Goal: Information Seeking & Learning: Learn about a topic

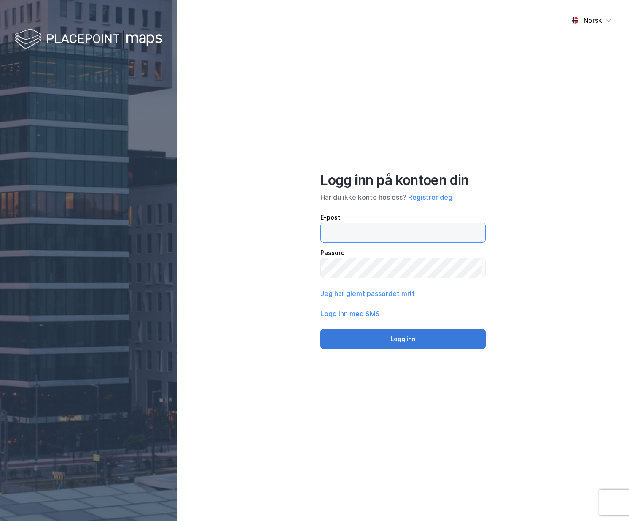
type input "[PERSON_NAME][EMAIL_ADDRESS][DOMAIN_NAME]"
click at [392, 339] on button "Logg inn" at bounding box center [403, 339] width 165 height 20
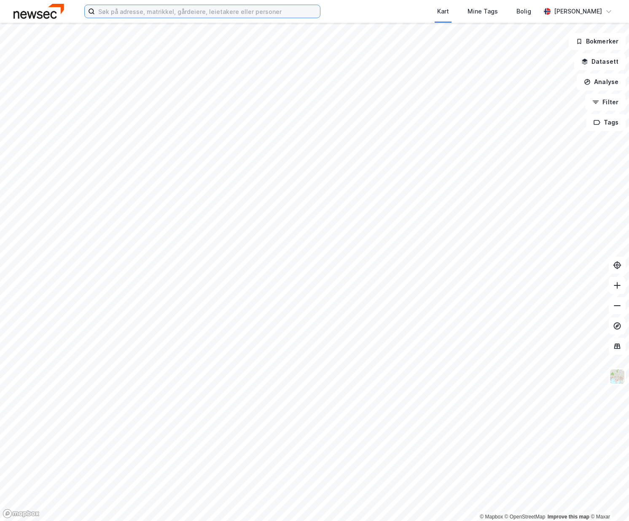
click at [134, 8] on input at bounding box center [207, 11] width 225 height 13
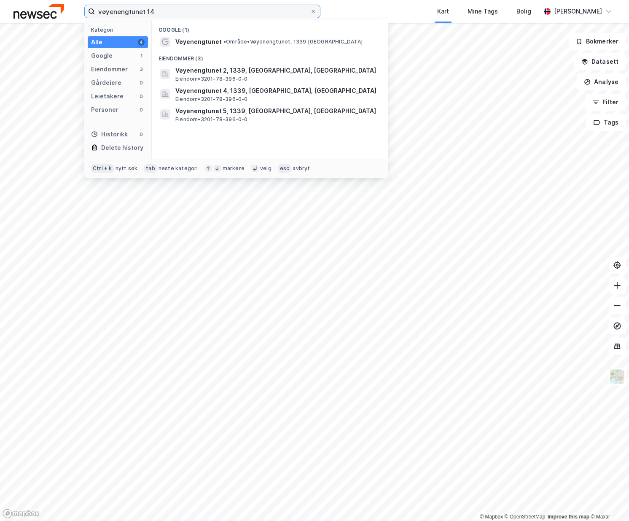
type input "vøyenengtunet 14"
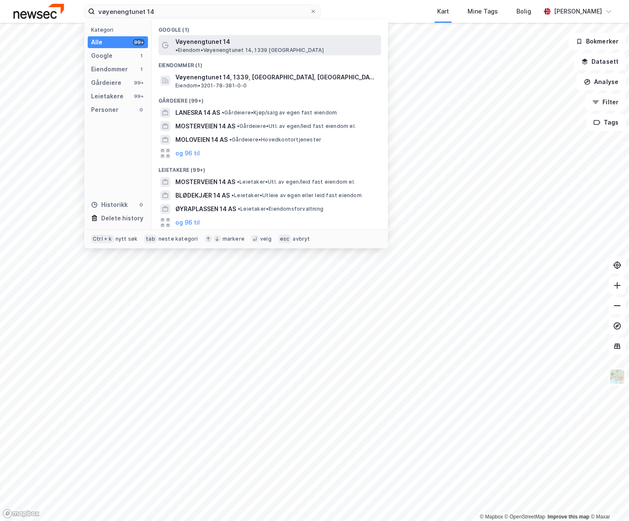
click at [243, 47] on span "• Eiendom • Vøyenengtunet 14, 1339 [GEOGRAPHIC_DATA]" at bounding box center [249, 50] width 148 height 7
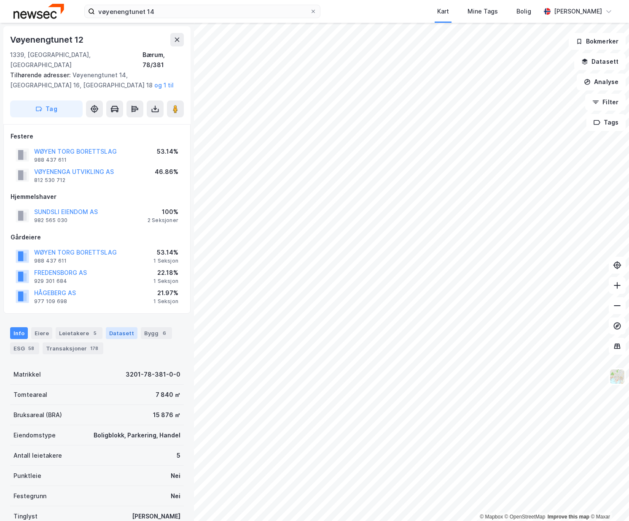
click at [118, 327] on div "Datasett" at bounding box center [122, 333] width 32 height 12
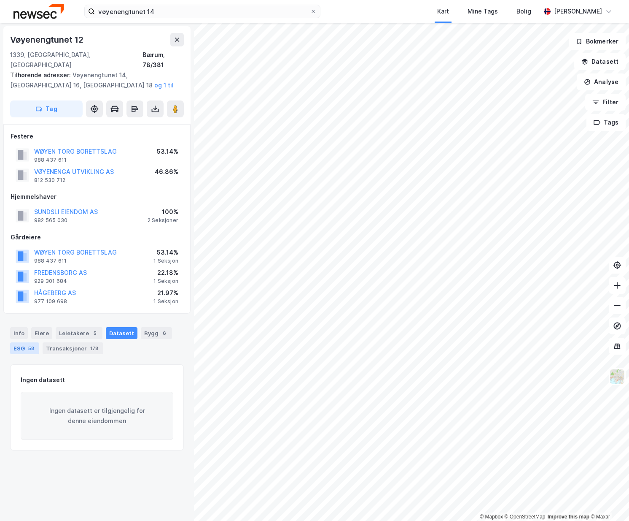
click at [19, 342] on div "ESG 58" at bounding box center [24, 348] width 29 height 12
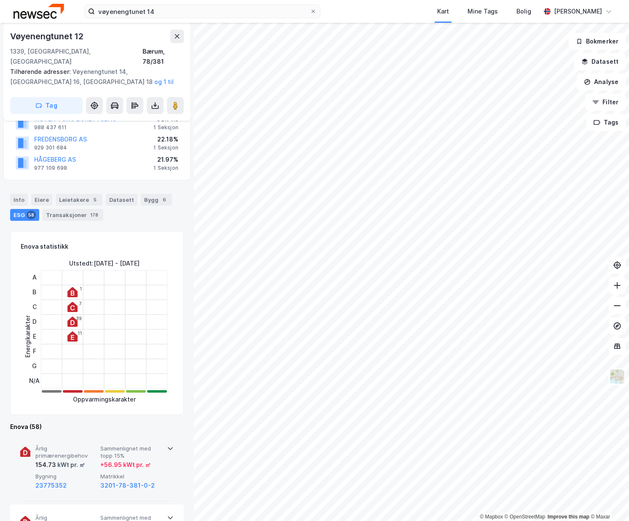
scroll to position [169, 0]
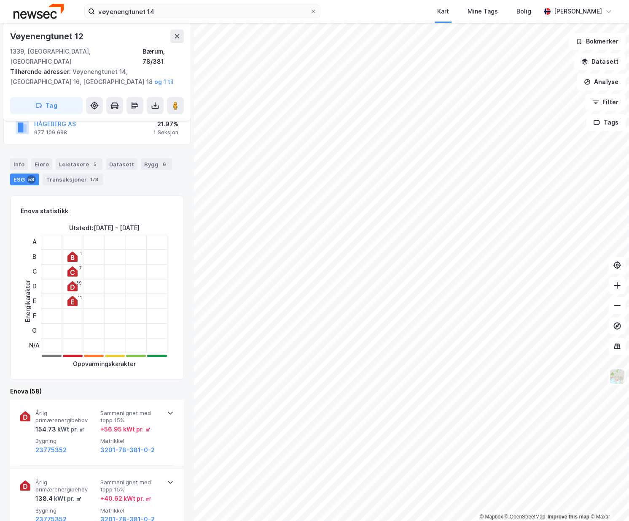
click at [71, 255] on icon at bounding box center [73, 257] width 4 height 5
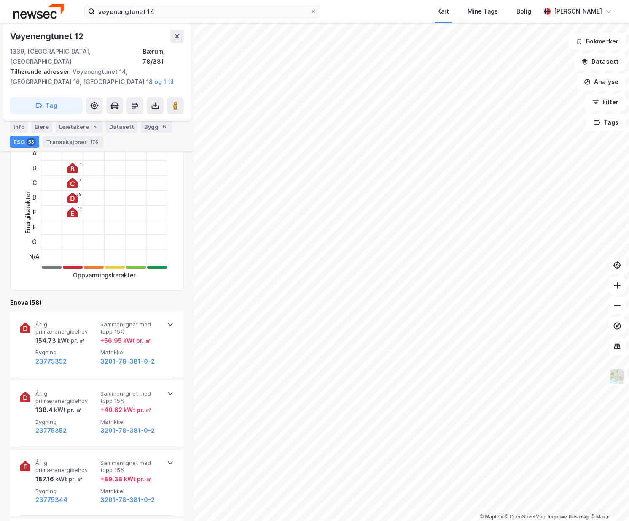
scroll to position [253, 0]
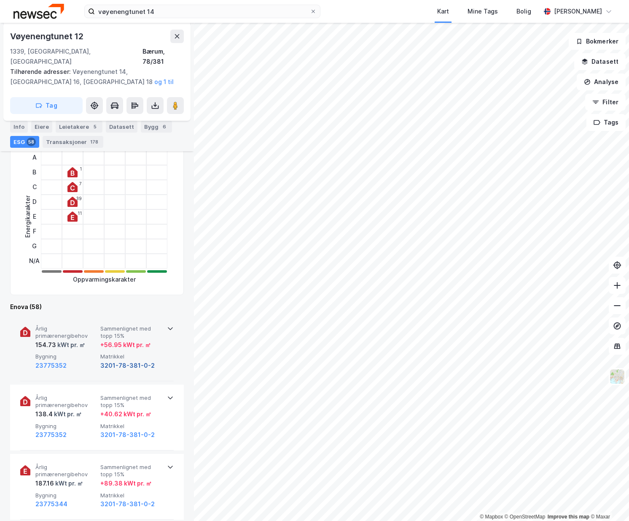
click at [111, 360] on button "3201-78-381-0-2" at bounding box center [127, 365] width 54 height 10
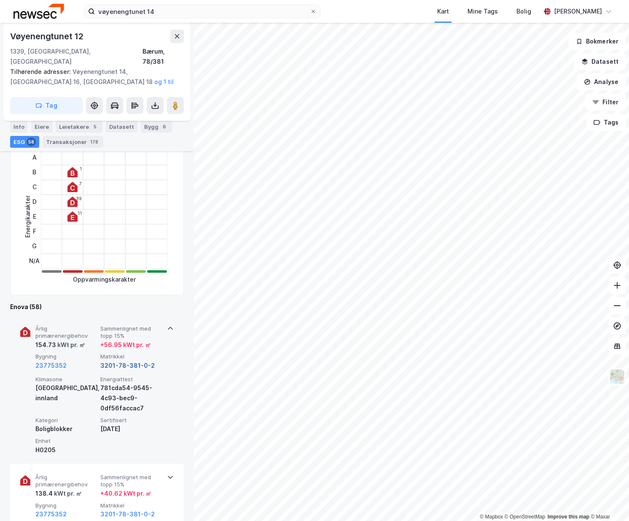
scroll to position [27, 0]
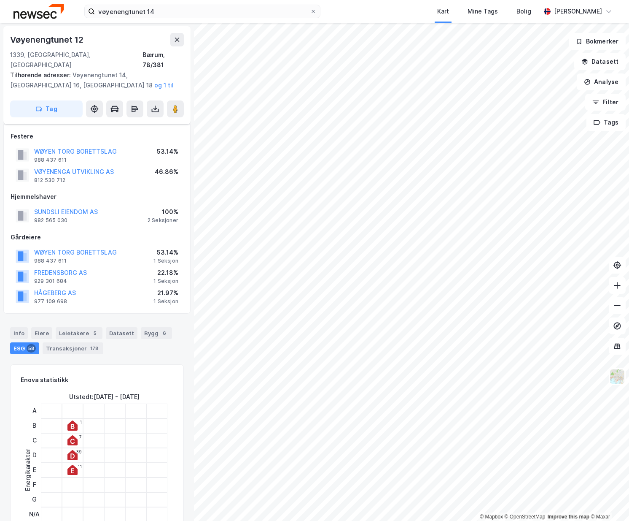
scroll to position [253, 0]
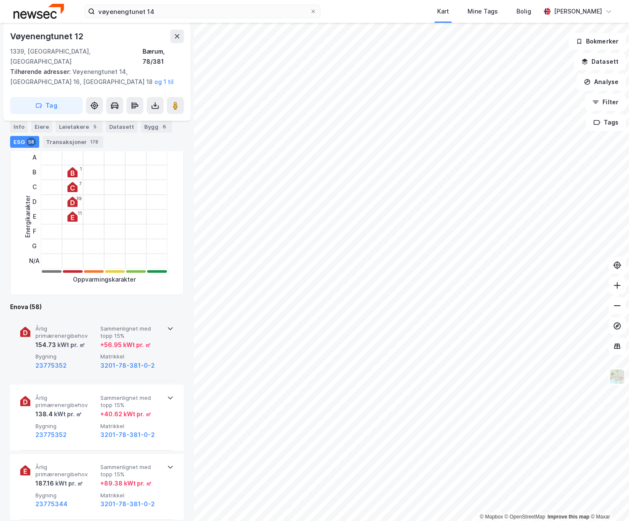
click at [168, 325] on icon at bounding box center [170, 328] width 7 height 7
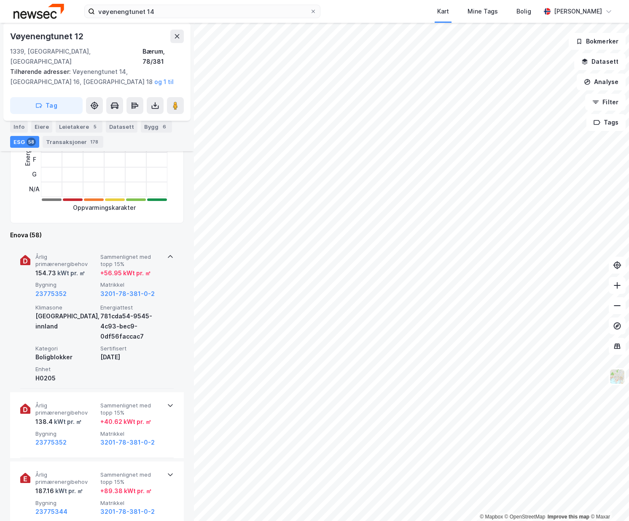
scroll to position [337, 0]
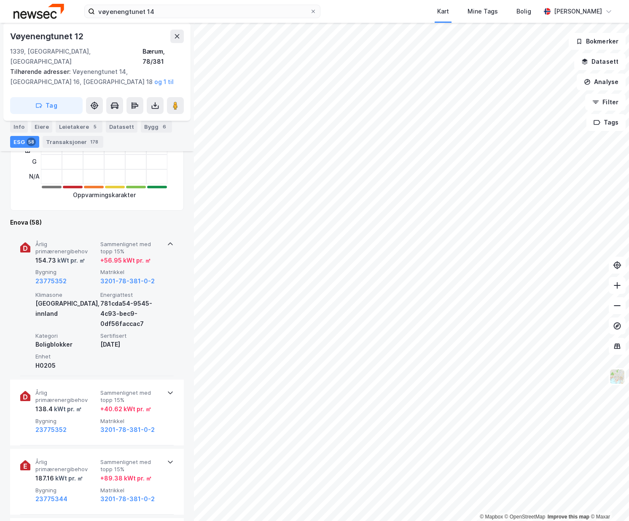
click at [163, 235] on div "Årlig primærenergibehov 154.73 kWt pr. ㎡ Sammenlignet med topp 15% + 56.95 kWt …" at bounding box center [97, 303] width 154 height 145
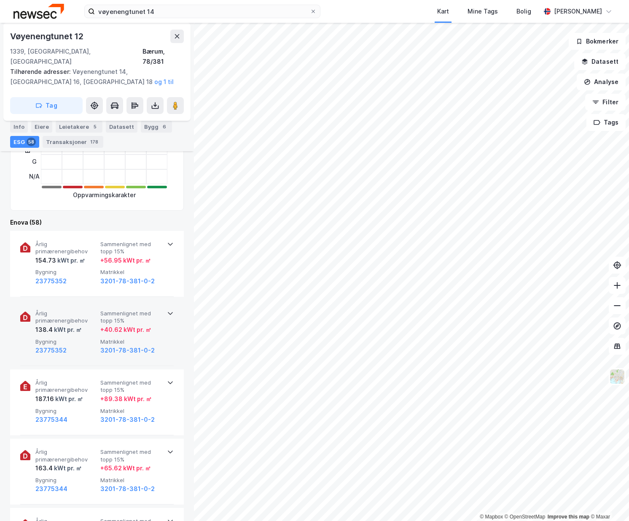
click at [159, 310] on span "Sammenlignet med topp 15%" at bounding box center [131, 317] width 62 height 15
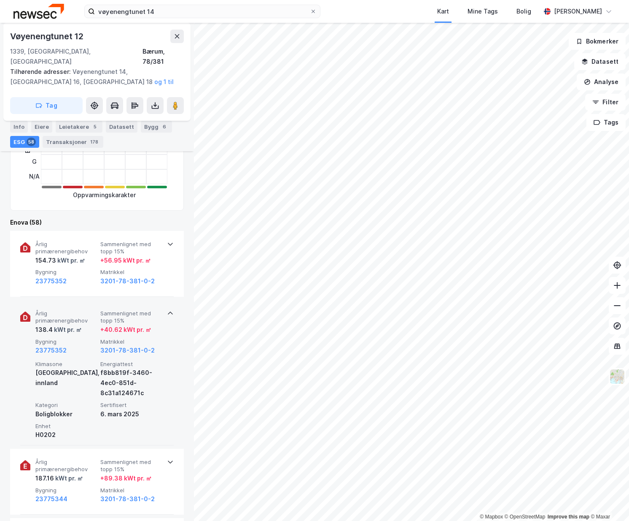
click at [159, 310] on span "Sammenlignet med topp 15%" at bounding box center [131, 317] width 62 height 15
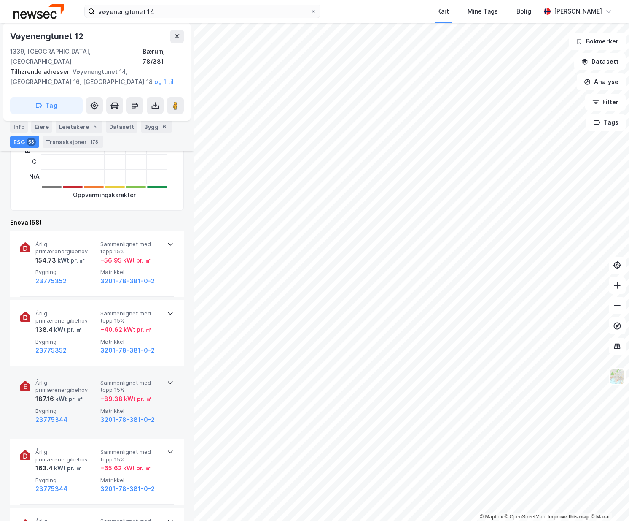
click at [159, 373] on div "Årlig primærenergibehov 187.16 kWt pr. ㎡ Sammenlignet med topp 15% + 89.38 kWt …" at bounding box center [97, 402] width 154 height 66
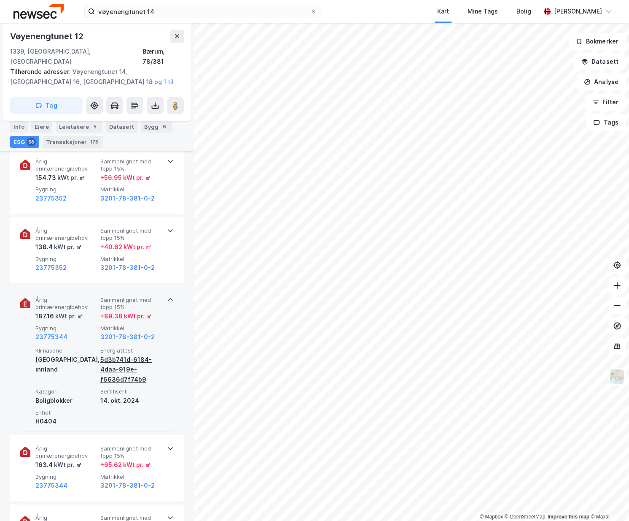
scroll to position [422, 0]
click at [163, 292] on div "Årlig primærenergibehov 187.16 kWt pr. ㎡ Sammenlignet med topp 15% + 89.38 kWt …" at bounding box center [97, 357] width 154 height 145
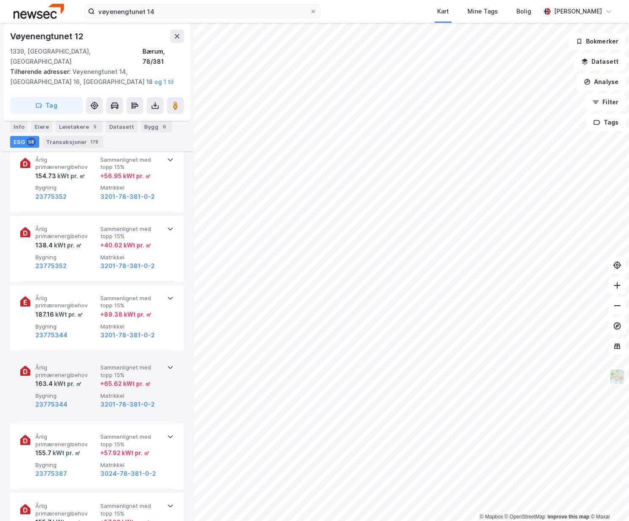
click at [151, 392] on span "Matrikkel" at bounding box center [131, 395] width 62 height 7
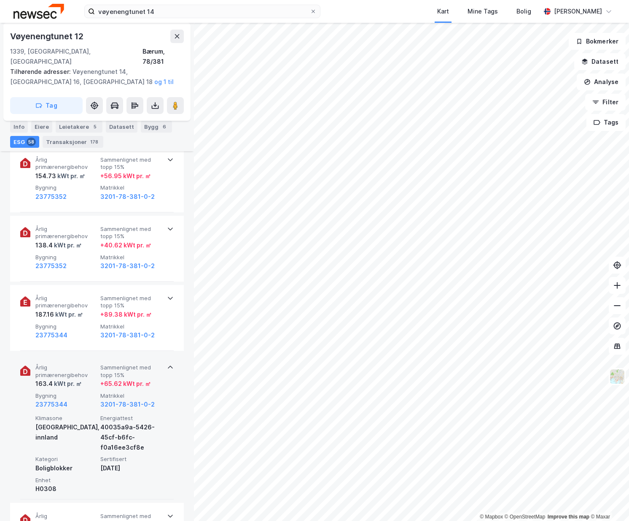
click at [161, 359] on div "Årlig primærenergibehov 163.4 kWt pr. ㎡ Sammenlignet med topp 15% + 65.62 kWt p…" at bounding box center [97, 426] width 154 height 145
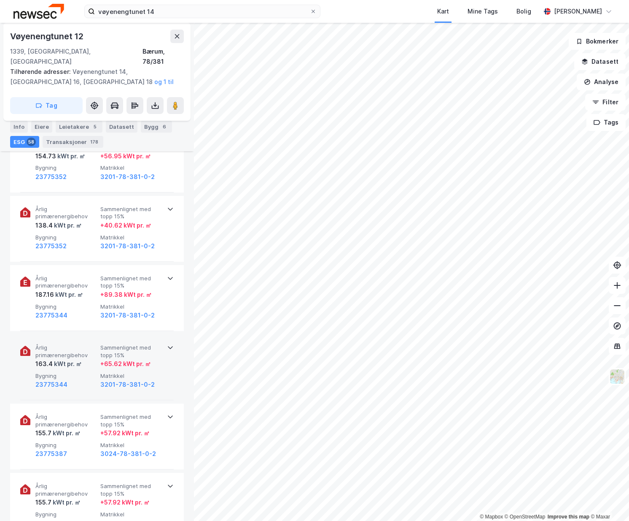
scroll to position [506, 0]
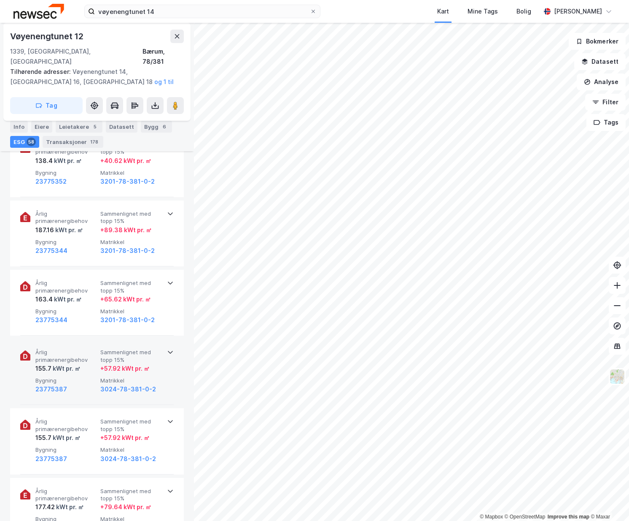
click at [153, 363] on div "+ 57.92 kWt pr. ㎡" at bounding box center [131, 368] width 62 height 10
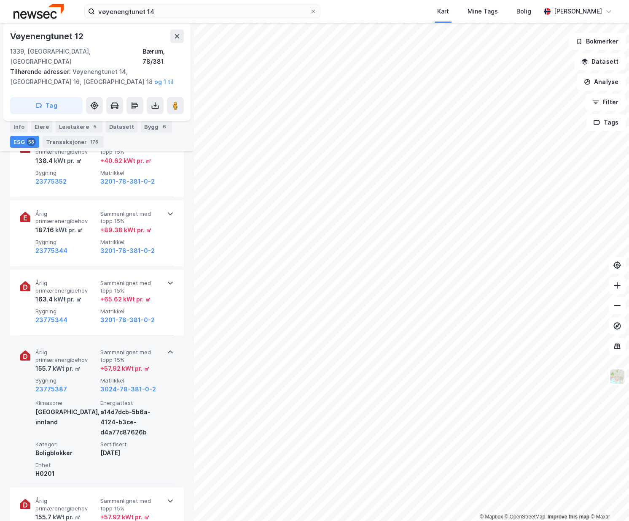
click at [153, 363] on div "+ 57.92 kWt pr. ㎡" at bounding box center [131, 368] width 62 height 10
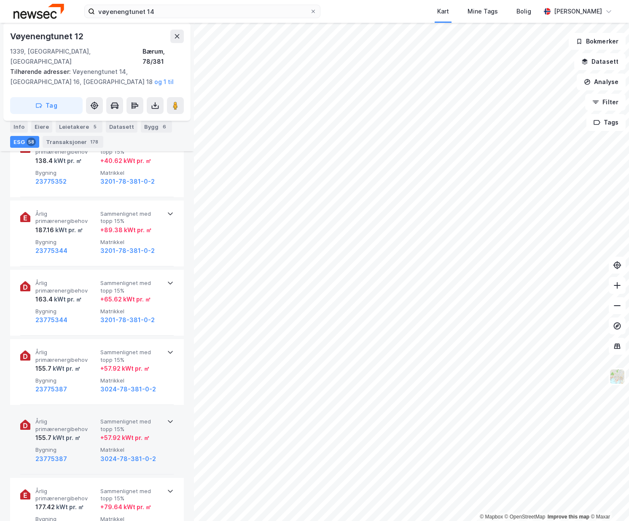
click at [141, 418] on span "Sammenlignet med topp 15%" at bounding box center [131, 425] width 62 height 15
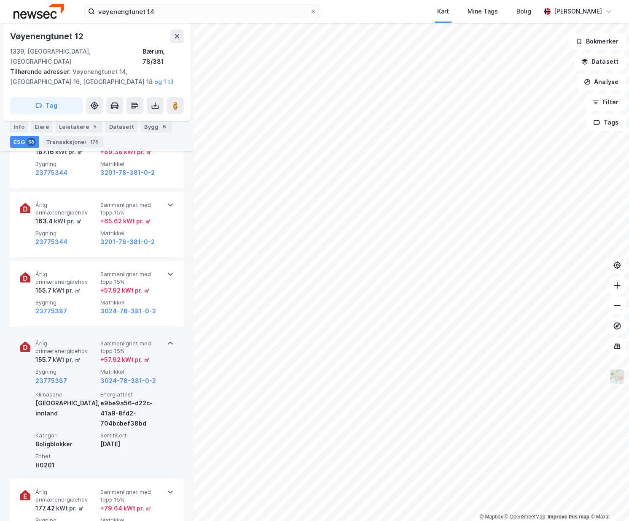
scroll to position [591, 0]
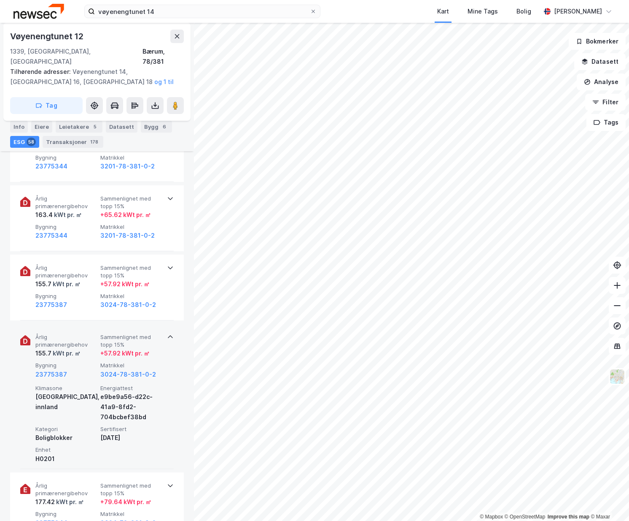
click at [148, 348] on div "+ 57.92 kWt pr. ㎡" at bounding box center [124, 353] width 49 height 10
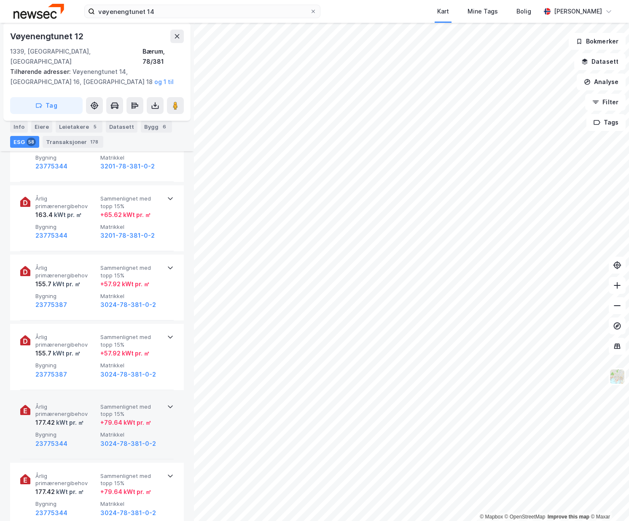
click at [144, 417] on div "+ 79.64 kWt pr. ㎡" at bounding box center [125, 422] width 51 height 10
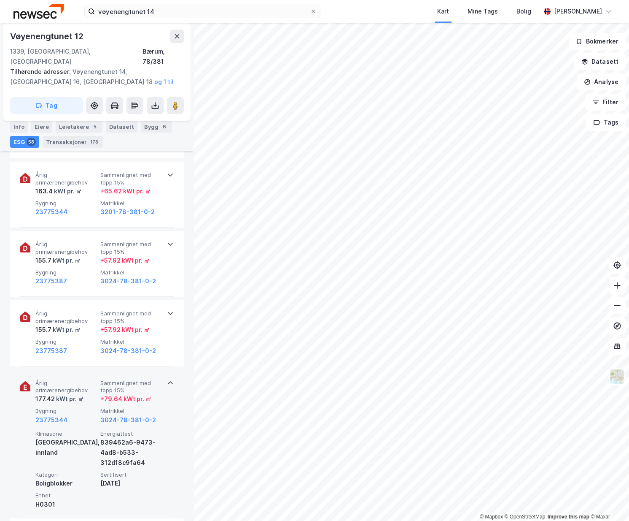
scroll to position [633, 0]
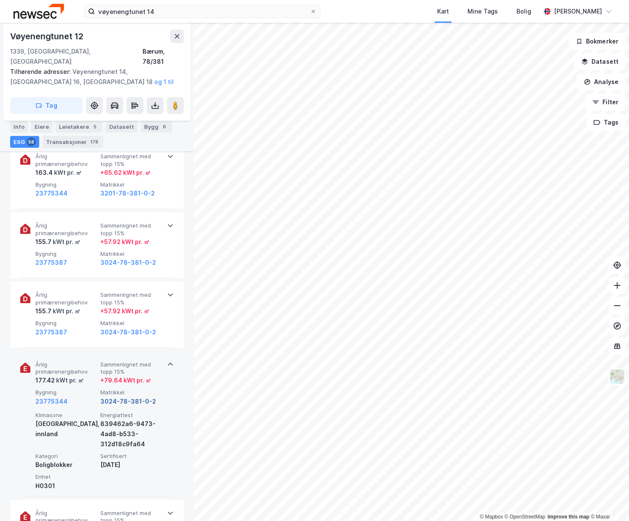
drag, startPoint x: 141, startPoint y: 388, endPoint x: 140, endPoint y: 393, distance: 5.1
click at [140, 396] on button "3024-78-381-0-2" at bounding box center [128, 401] width 56 height 10
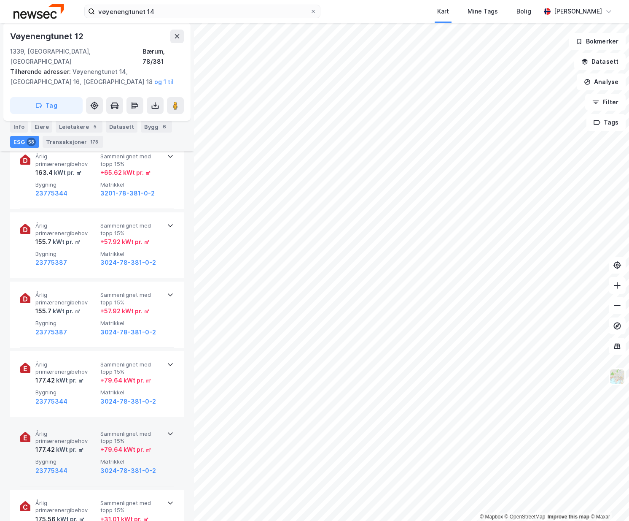
click at [155, 444] on div "+ 79.64 kWt pr. ㎡" at bounding box center [131, 449] width 62 height 10
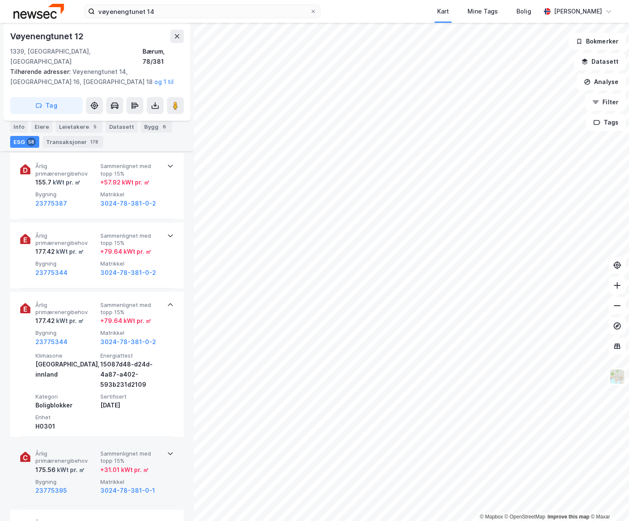
scroll to position [801, 0]
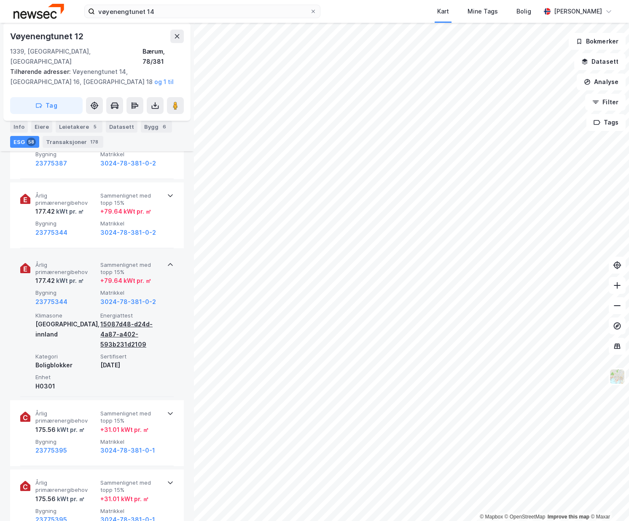
click at [132, 319] on div "15087d48-d24d-4a87-a402-593b231d2109" at bounding box center [131, 334] width 62 height 30
click at [159, 267] on div "Årlig primærenergibehov 177.42 kWt pr. ㎡ Sammenlignet med topp 15% + 79.64 kWt …" at bounding box center [97, 323] width 154 height 145
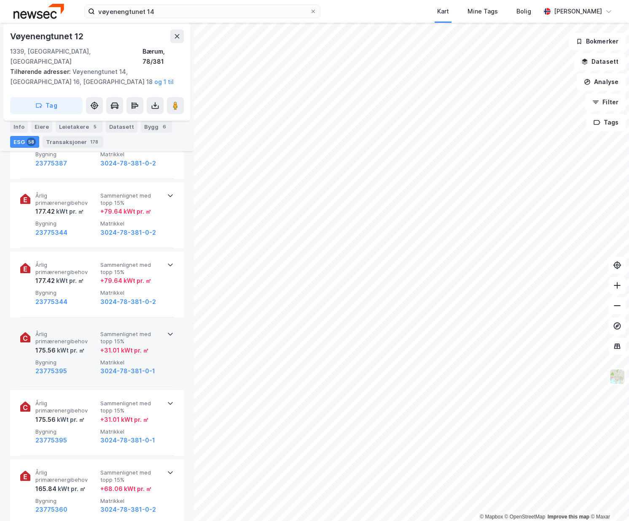
click at [153, 321] on div "Årlig primærenergibehov 175.56 kWt pr. ㎡ Sammenlignet med topp 15% + 31.01 kWt …" at bounding box center [97, 354] width 154 height 66
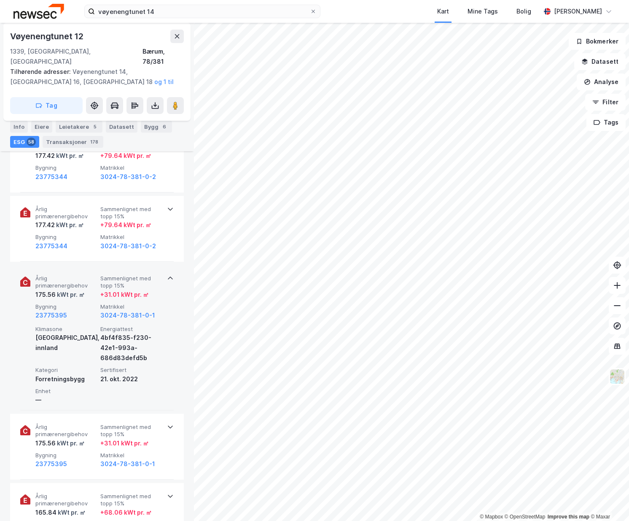
scroll to position [886, 0]
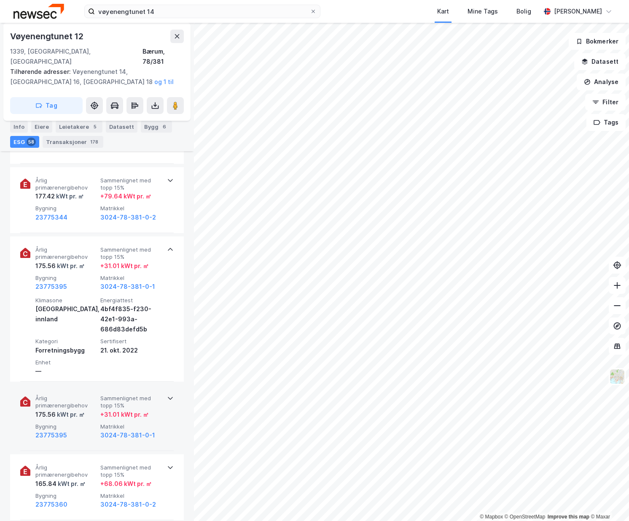
click at [124, 394] on span "Sammenlignet med topp 15%" at bounding box center [131, 401] width 62 height 15
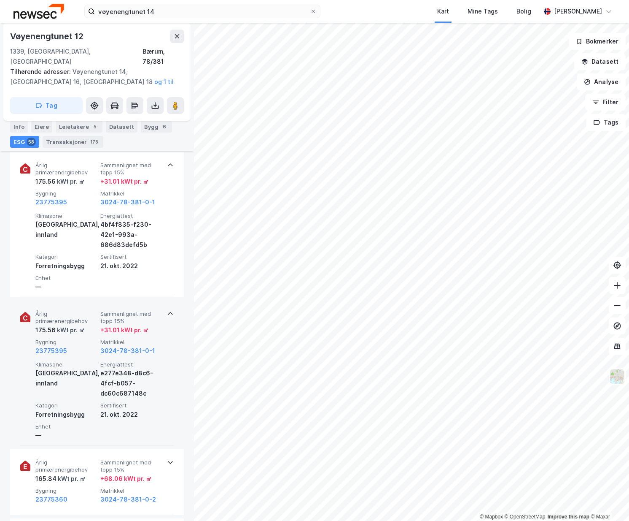
scroll to position [928, 0]
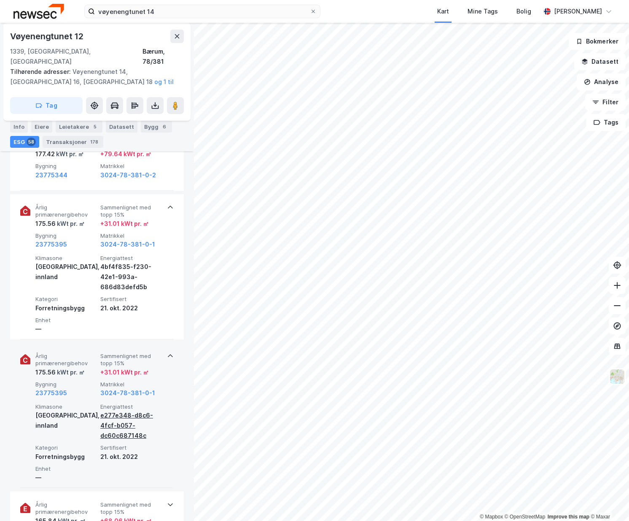
click at [116, 412] on div "e277e348-d8c6-4fcf-b057-dc60c687148c" at bounding box center [131, 425] width 62 height 30
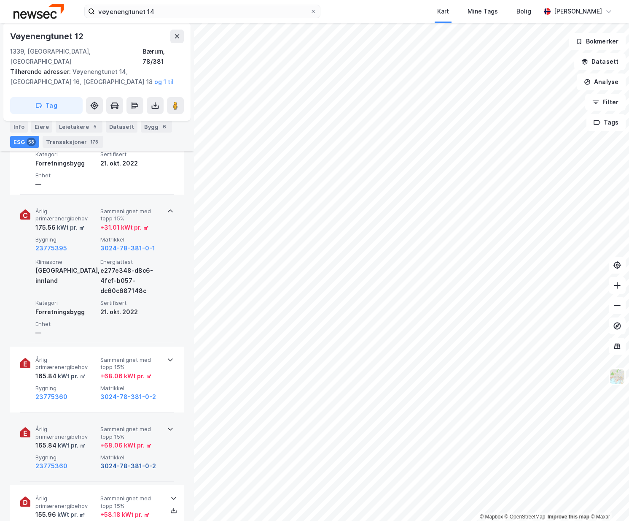
scroll to position [1139, 0]
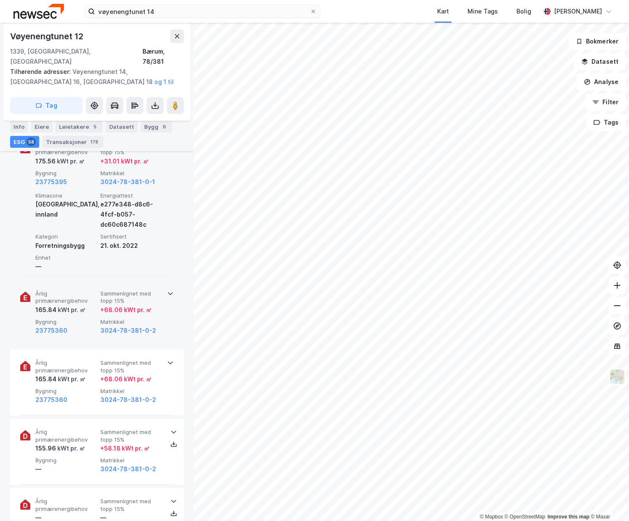
click at [128, 291] on span "Sammenlignet med topp 15%" at bounding box center [131, 297] width 62 height 15
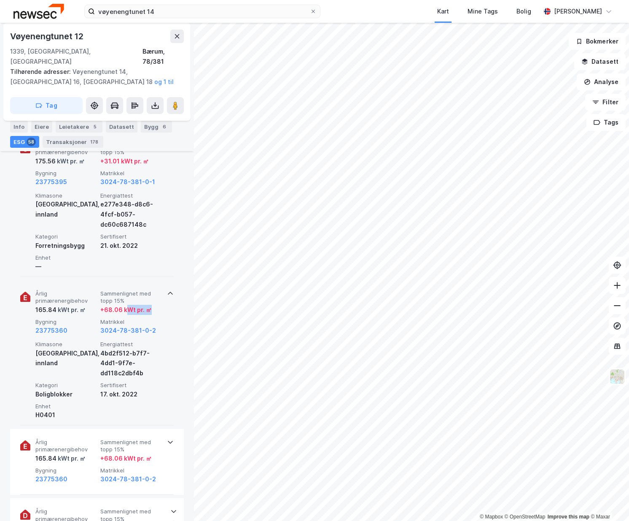
click at [127, 307] on div "Årlig primærenergibehov 165.84 kWt pr. ㎡ Sammenlignet med topp 15% + 68.06 kWt …" at bounding box center [98, 313] width 127 height 46
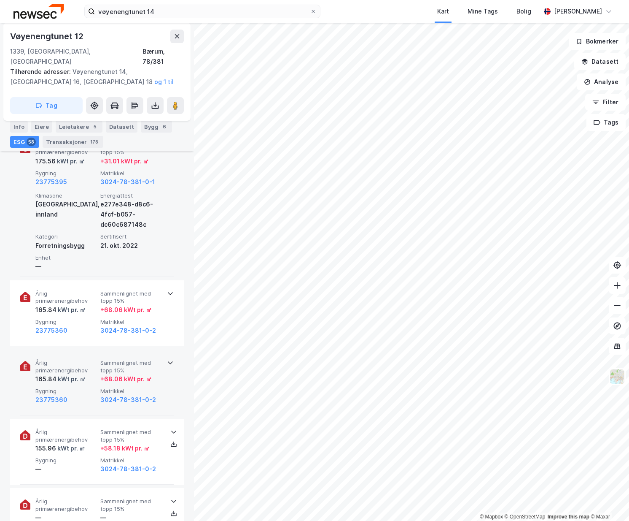
drag, startPoint x: 127, startPoint y: 307, endPoint x: 121, endPoint y: 362, distance: 55.5
click at [121, 362] on span "Sammenlignet med topp 15%" at bounding box center [131, 366] width 62 height 15
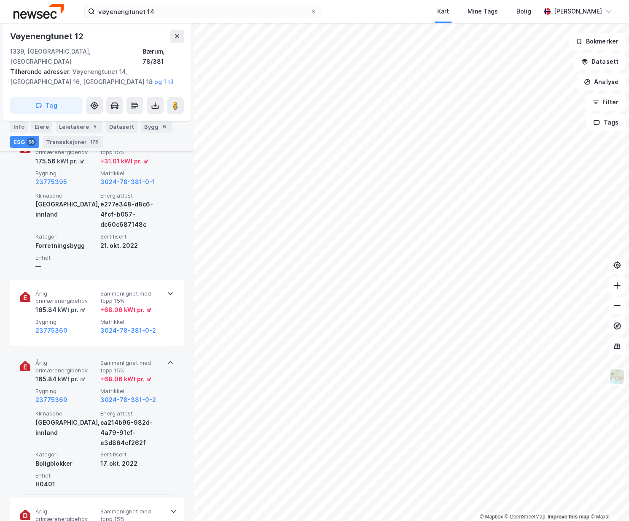
click at [123, 360] on span "Sammenlignet med topp 15%" at bounding box center [131, 366] width 62 height 15
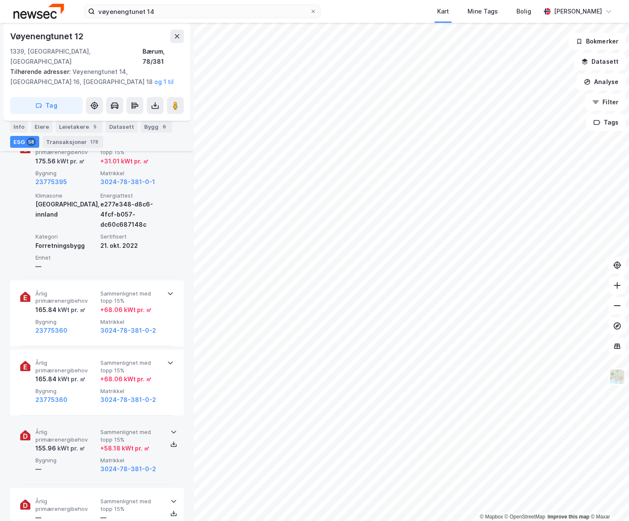
click at [127, 428] on span "Sammenlignet med topp 15%" at bounding box center [131, 435] width 62 height 15
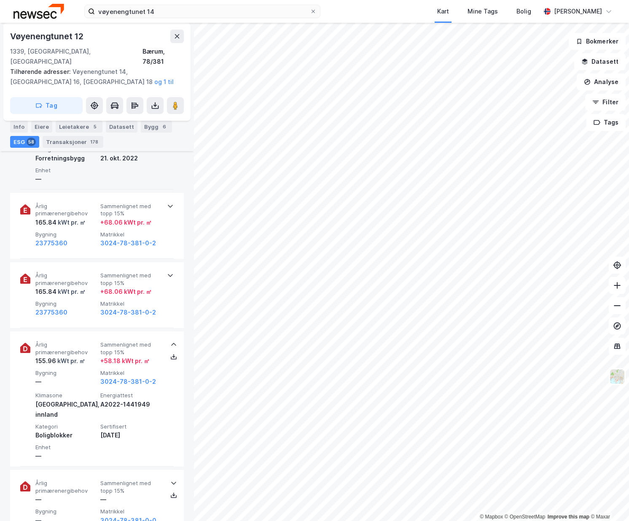
scroll to position [1265, 0]
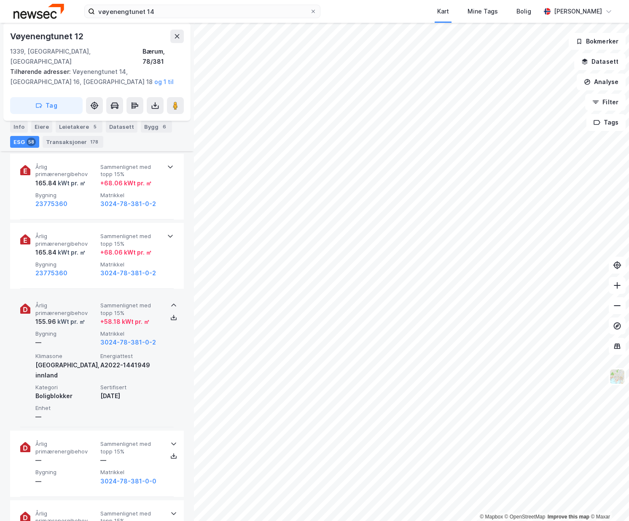
click at [130, 302] on span "Sammenlignet med topp 15%" at bounding box center [131, 309] width 62 height 15
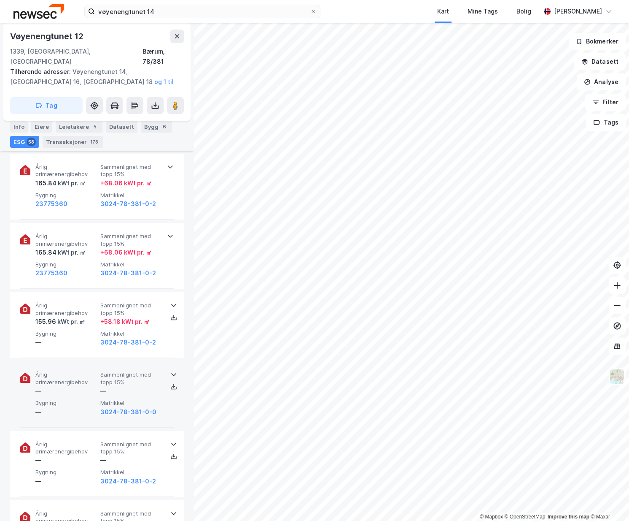
click at [122, 371] on span "Sammenlignet med topp 15%" at bounding box center [131, 378] width 62 height 15
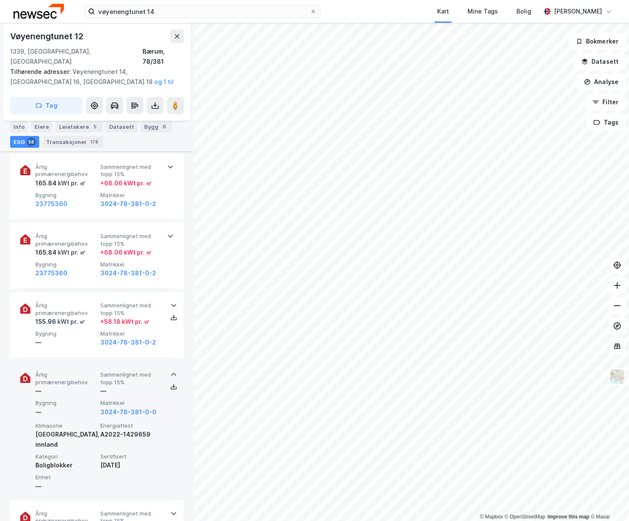
click at [122, 371] on span "Sammenlignet med topp 15%" at bounding box center [131, 378] width 62 height 15
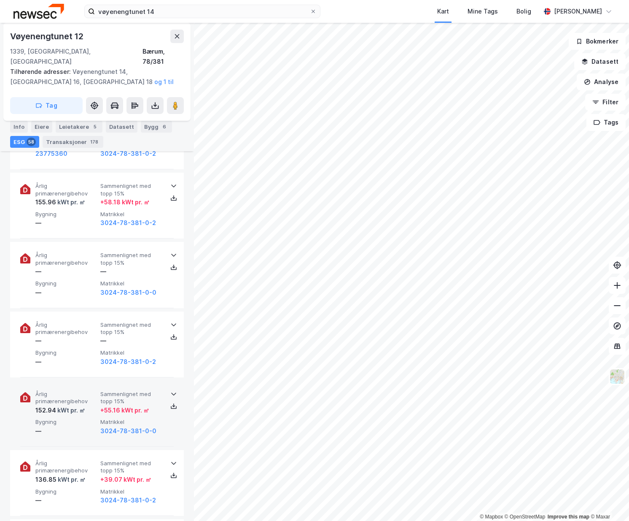
scroll to position [1392, 0]
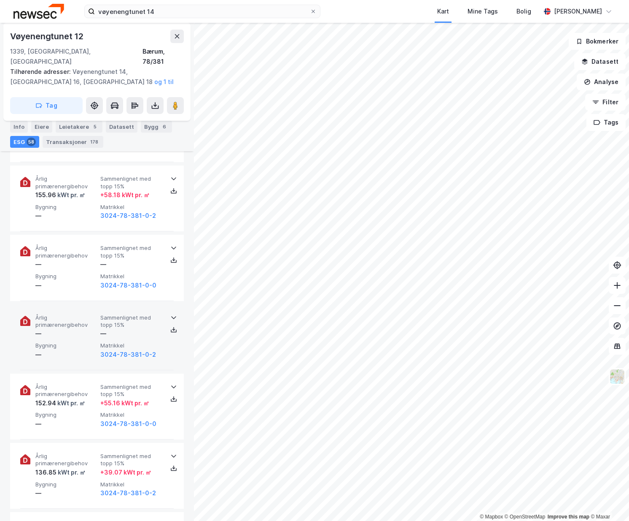
click at [125, 314] on span "Sammenlignet med topp 15%" at bounding box center [131, 321] width 62 height 15
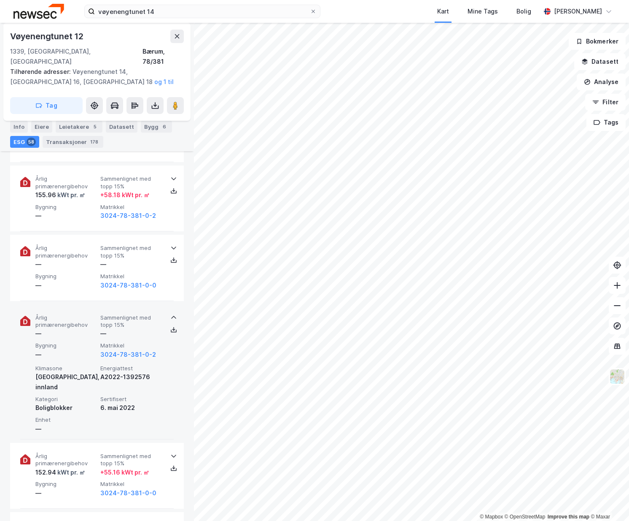
click at [125, 314] on span "Sammenlignet med topp 15%" at bounding box center [131, 321] width 62 height 15
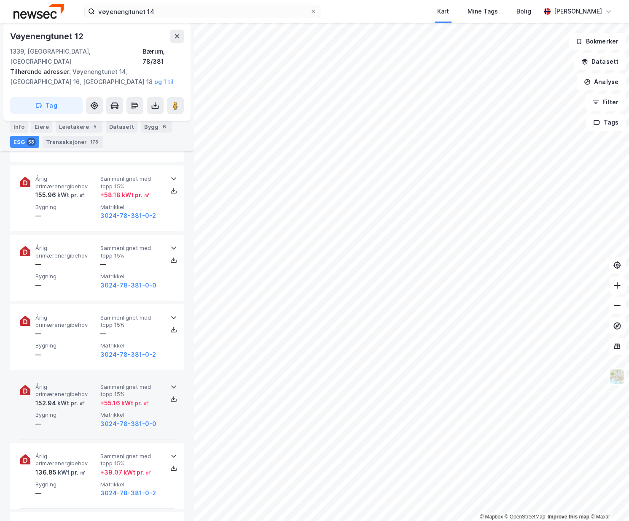
click at [118, 383] on span "Sammenlignet med topp 15%" at bounding box center [131, 390] width 62 height 15
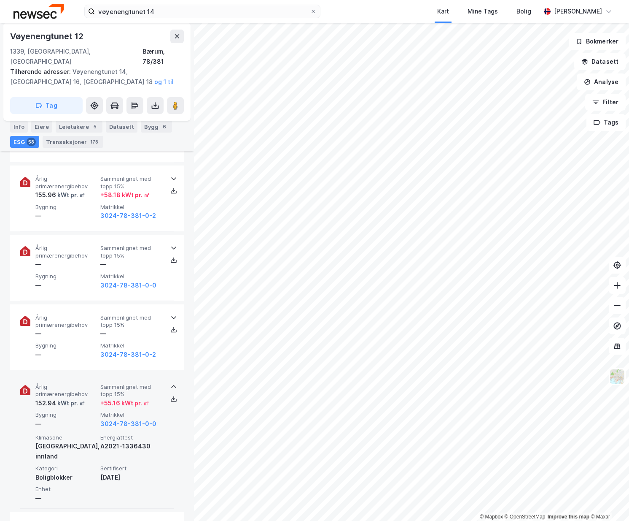
click at [118, 383] on span "Sammenlignet med topp 15%" at bounding box center [131, 390] width 62 height 15
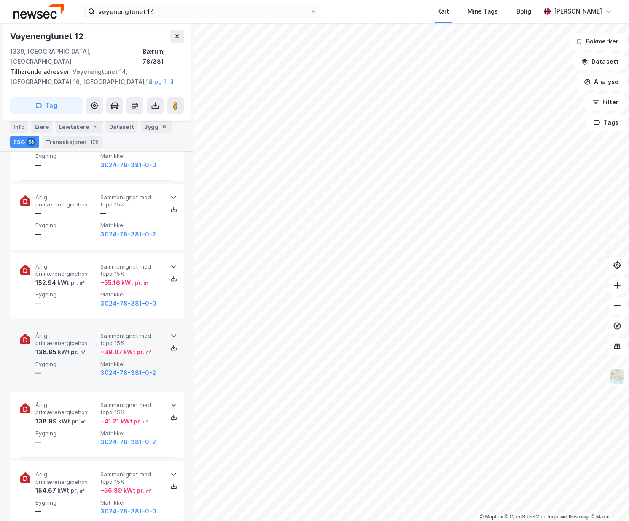
scroll to position [1561, 0]
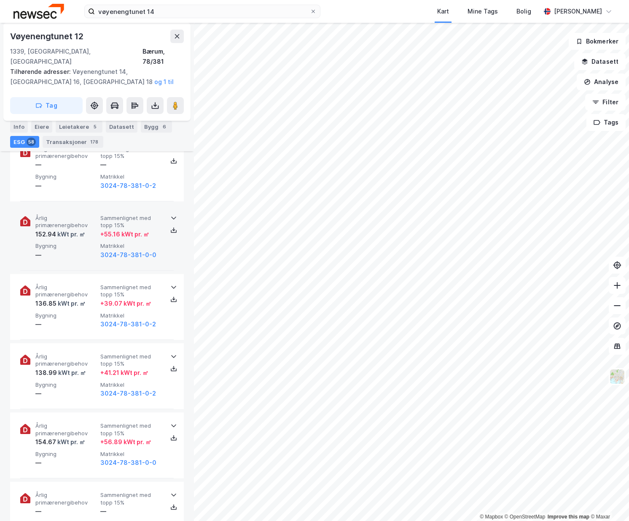
click at [130, 229] on div "+ 55.16 kWt pr. ㎡" at bounding box center [124, 234] width 49 height 10
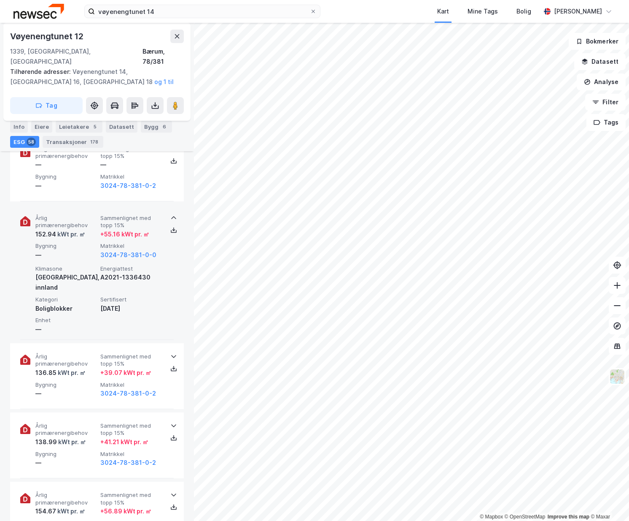
click at [130, 229] on div "+ 55.16 kWt pr. ㎡" at bounding box center [124, 234] width 49 height 10
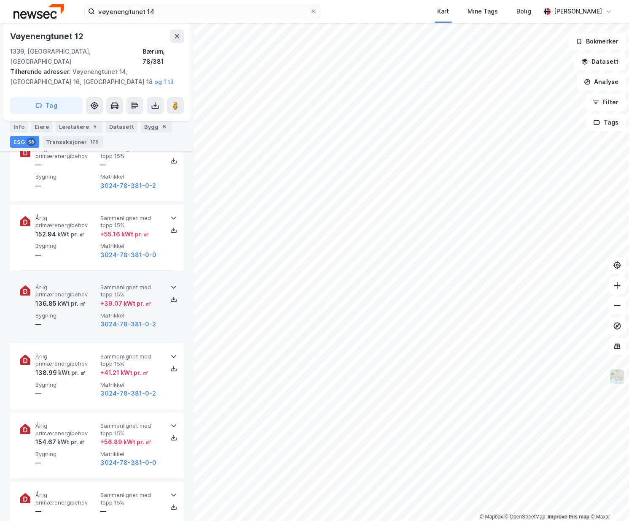
click at [130, 284] on span "Sammenlignet med topp 15%" at bounding box center [131, 290] width 62 height 15
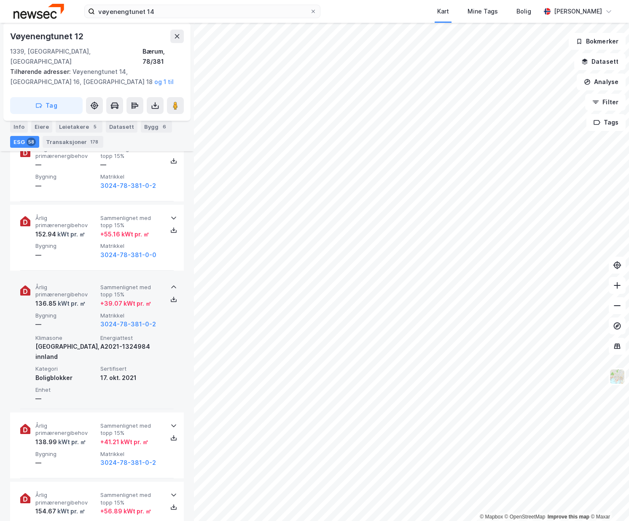
click at [130, 284] on span "Sammenlignet med topp 15%" at bounding box center [131, 290] width 62 height 15
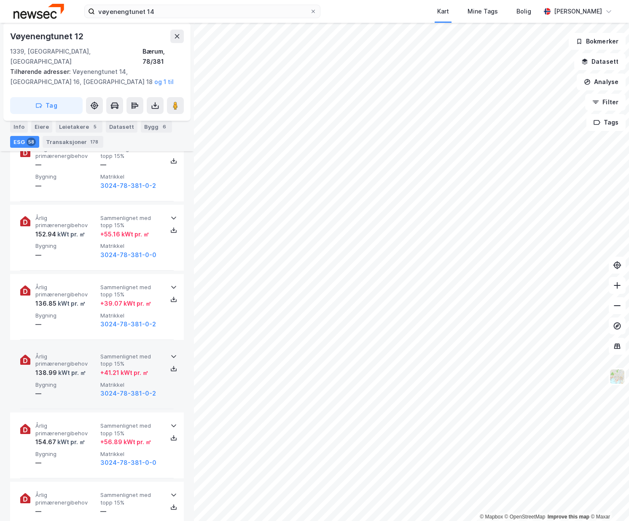
click at [126, 353] on span "Sammenlignet med topp 15%" at bounding box center [131, 360] width 62 height 15
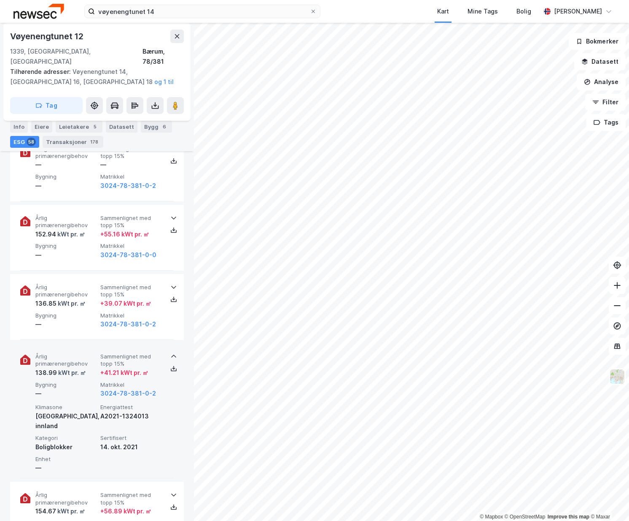
click at [126, 353] on span "Sammenlignet med topp 15%" at bounding box center [131, 360] width 62 height 15
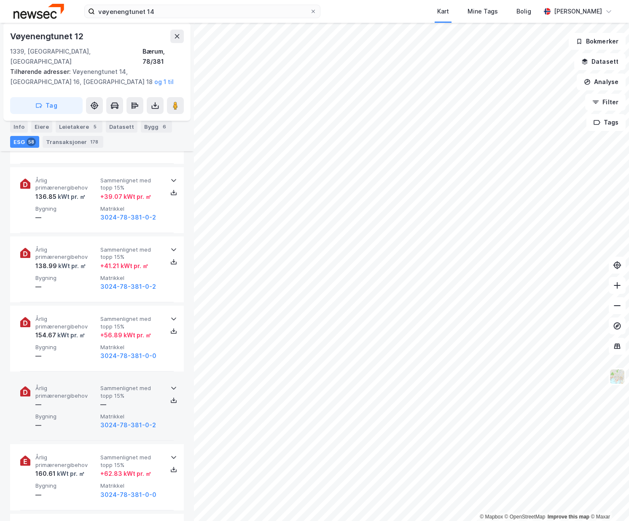
scroll to position [1687, 0]
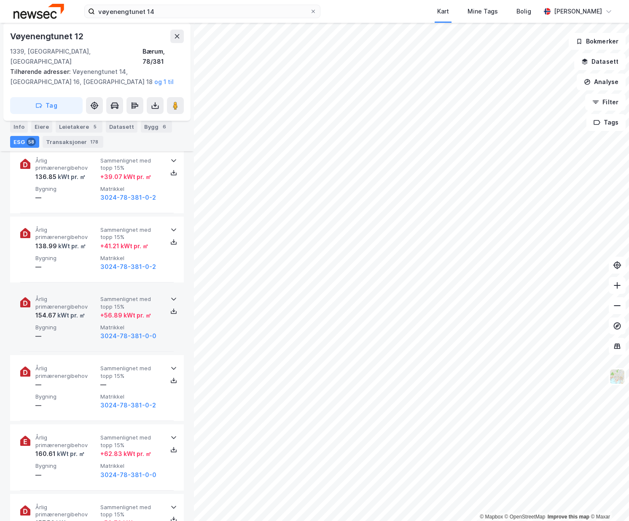
click at [124, 295] on span "Sammenlignet med topp 15%" at bounding box center [131, 302] width 62 height 15
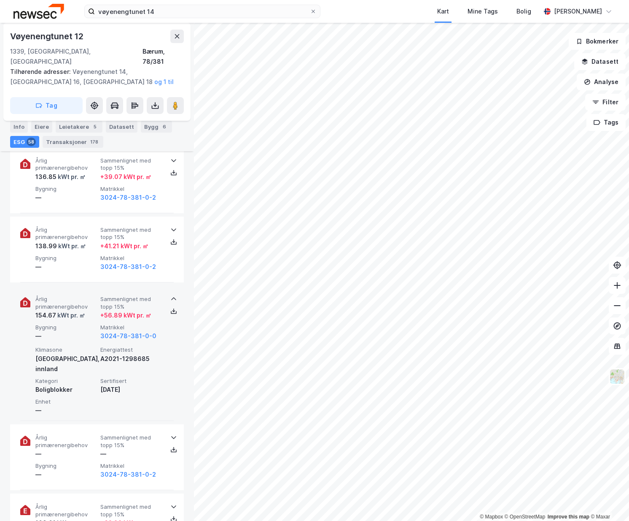
click at [124, 295] on span "Sammenlignet med topp 15%" at bounding box center [131, 302] width 62 height 15
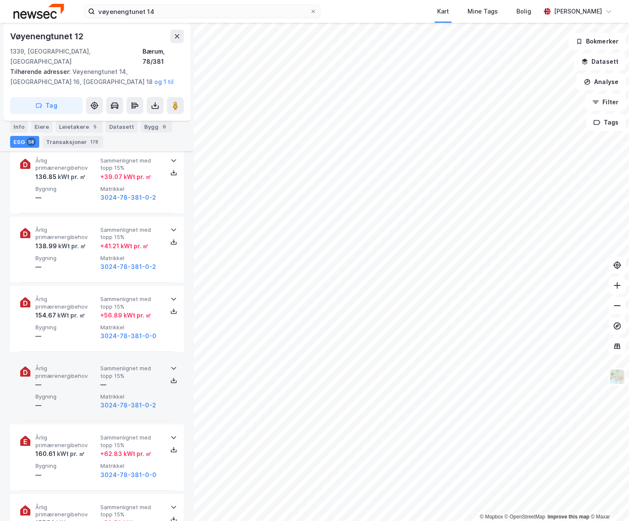
click at [117, 364] on span "Sammenlignet med topp 15%" at bounding box center [131, 371] width 62 height 15
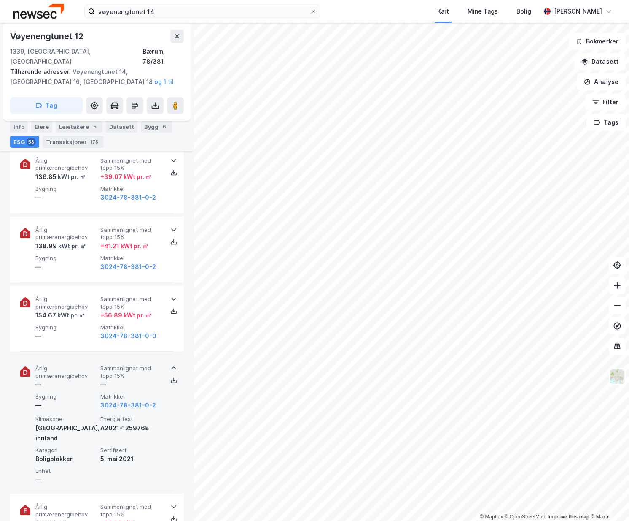
click at [117, 364] on span "Sammenlignet med topp 15%" at bounding box center [131, 371] width 62 height 15
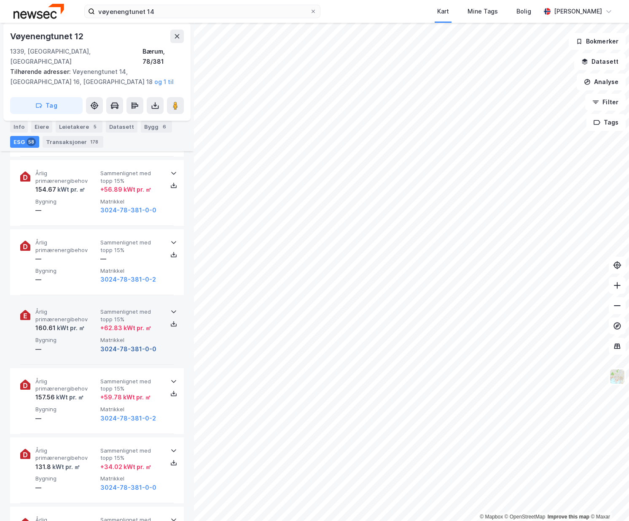
scroll to position [1814, 0]
click at [124, 308] on span "Sammenlignet med topp 15%" at bounding box center [131, 314] width 62 height 15
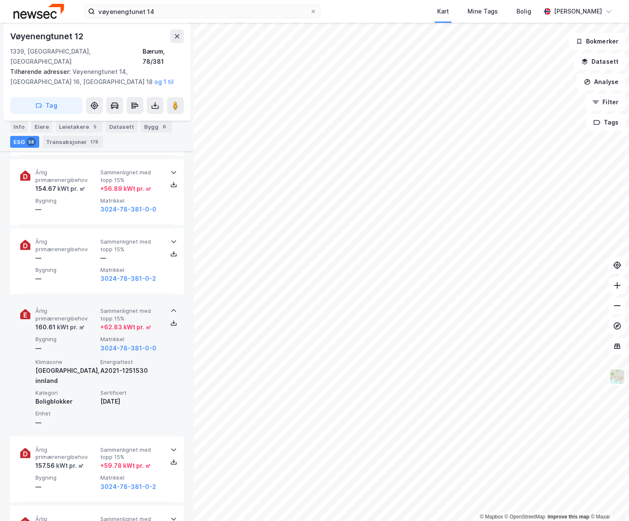
click at [124, 308] on span "Sammenlignet med topp 15%" at bounding box center [131, 314] width 62 height 15
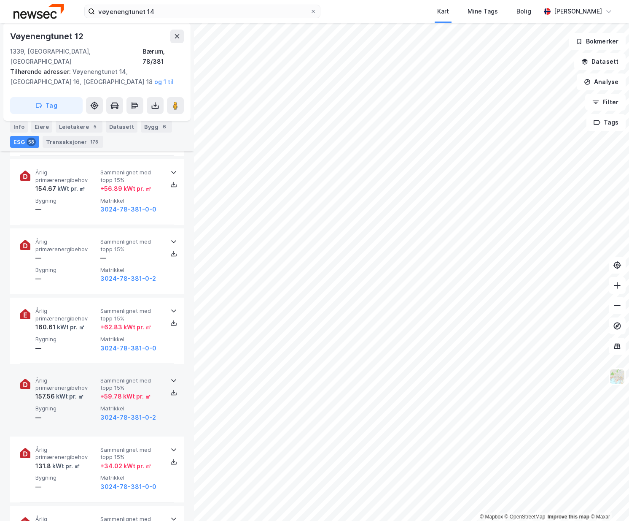
click at [124, 377] on span "Sammenlignet med topp 15%" at bounding box center [131, 384] width 62 height 15
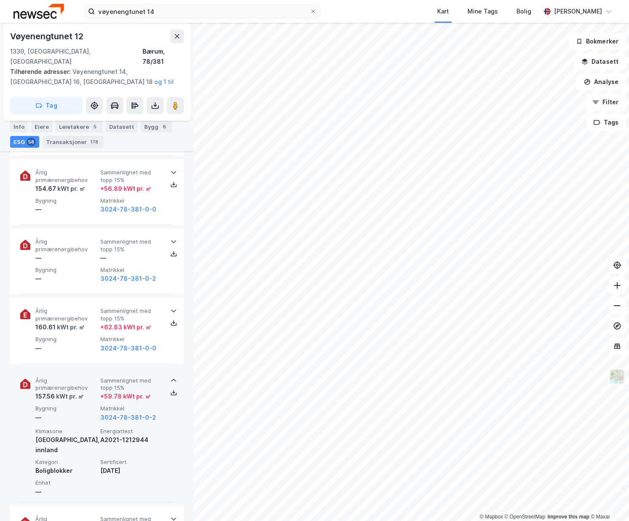
click at [124, 377] on span "Sammenlignet med topp 15%" at bounding box center [131, 384] width 62 height 15
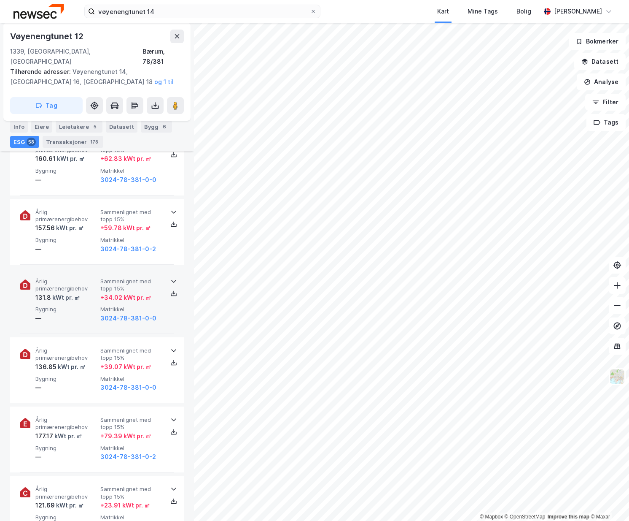
scroll to position [1983, 0]
click at [124, 281] on span "Sammenlignet med topp 15%" at bounding box center [131, 284] width 62 height 15
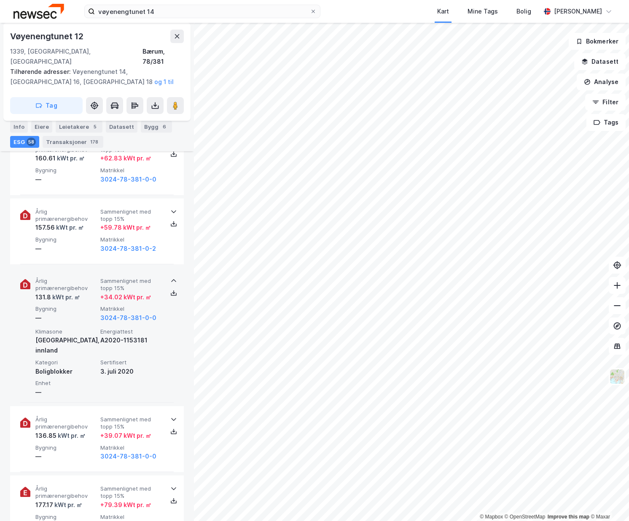
click at [124, 281] on span "Sammenlignet med topp 15%" at bounding box center [131, 284] width 62 height 15
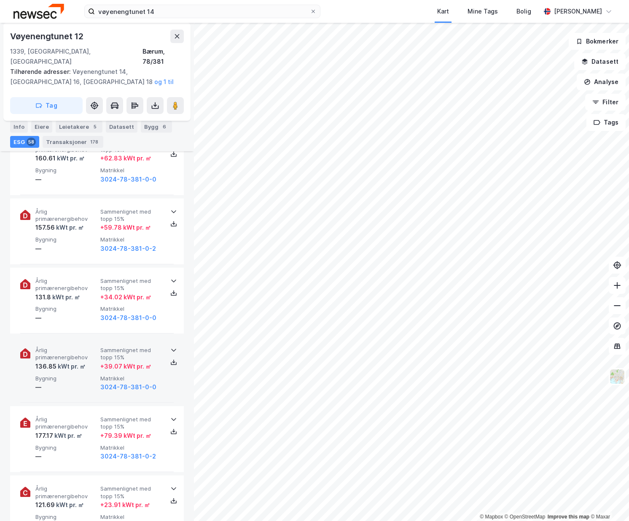
click at [121, 346] on span "Sammenlignet med topp 15%" at bounding box center [131, 353] width 62 height 15
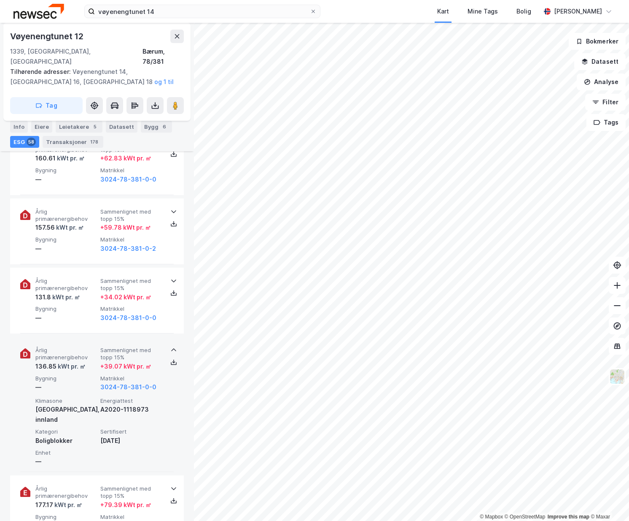
click at [121, 337] on div "Årlig primærenergibehov 136.85 kWt pr. ㎡ Sammenlignet med topp 15% + 39.07 kWt …" at bounding box center [97, 404] width 154 height 135
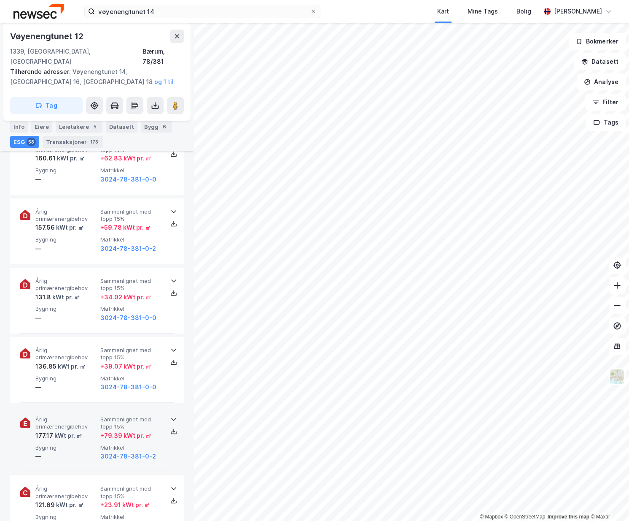
click at [124, 415] on span "Sammenlignet med topp 15%" at bounding box center [131, 422] width 62 height 15
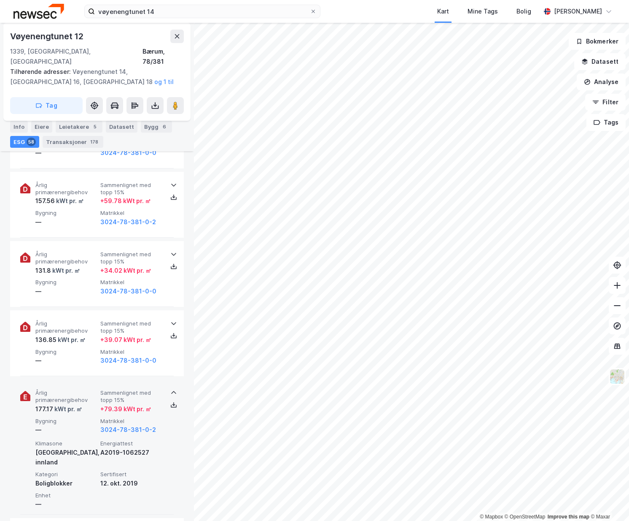
scroll to position [2109, 0]
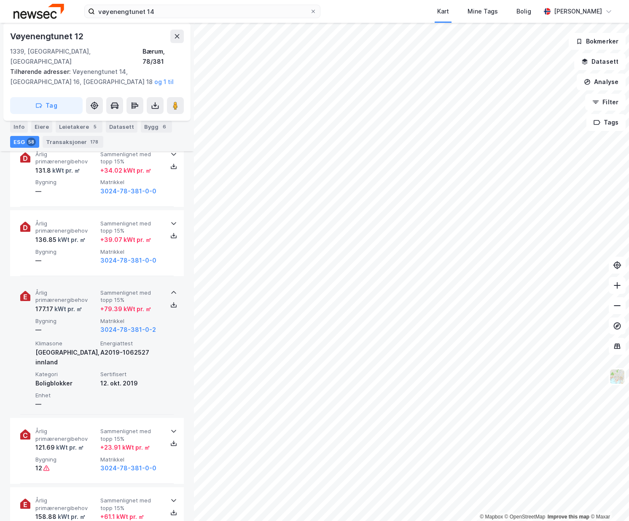
click at [113, 290] on span "Sammenlignet med topp 15%" at bounding box center [131, 296] width 62 height 15
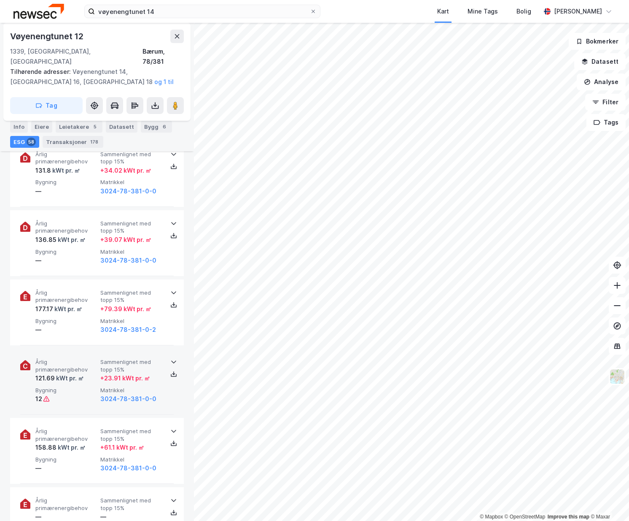
click at [126, 373] on div "+ 23.91 kWt pr. ㎡" at bounding box center [125, 378] width 50 height 10
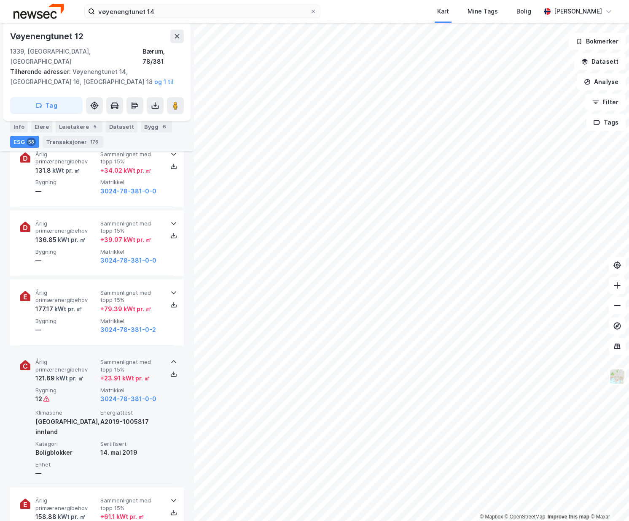
click at [126, 362] on div "Sammenlignet med topp 15% + 23.91 kWt pr. ㎡" at bounding box center [131, 370] width 62 height 25
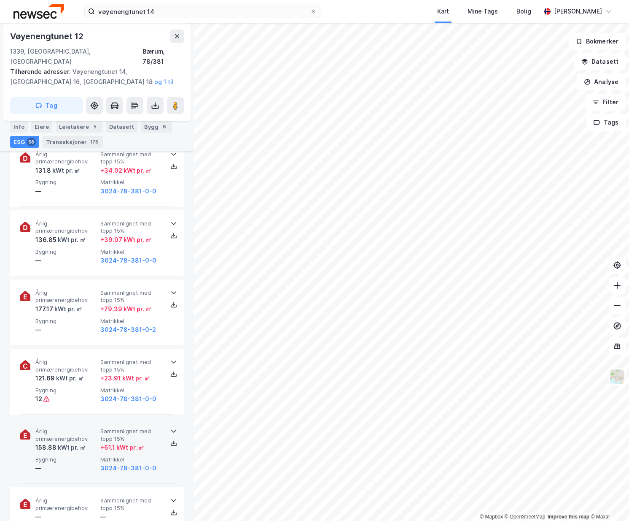
click at [90, 427] on span "Årlig primærenergibehov" at bounding box center [66, 434] width 62 height 15
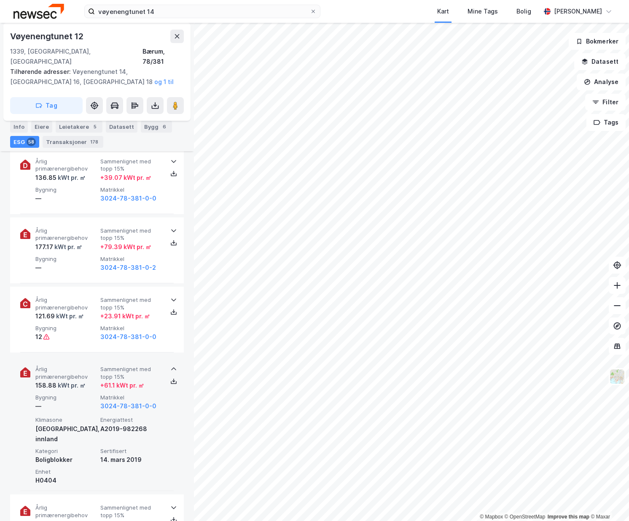
scroll to position [2193, 0]
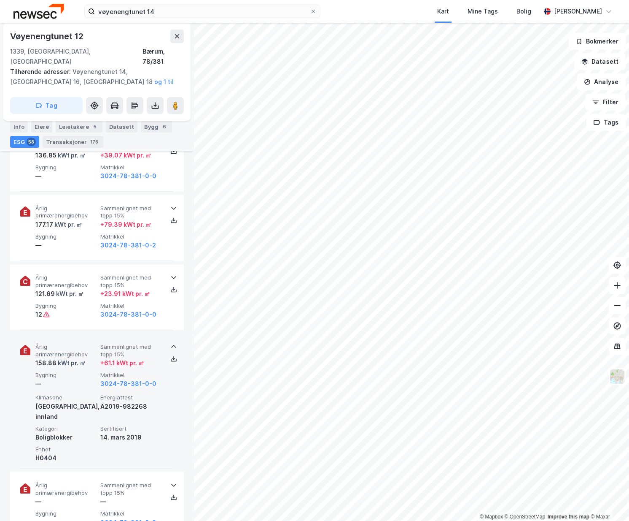
click at [96, 343] on span "Årlig primærenergibehov" at bounding box center [66, 350] width 62 height 15
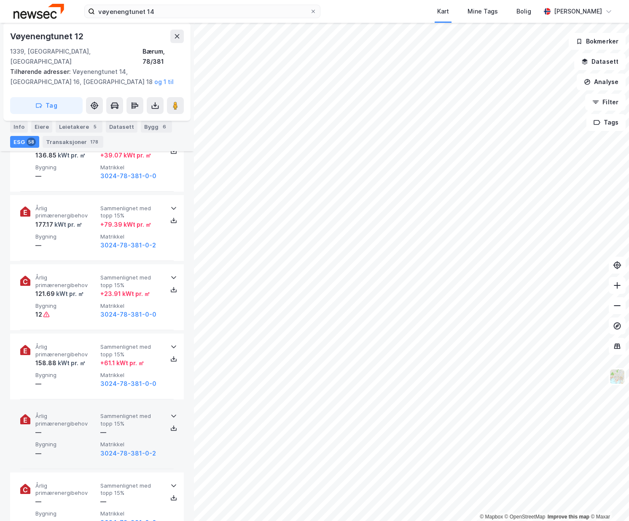
scroll to position [2236, 0]
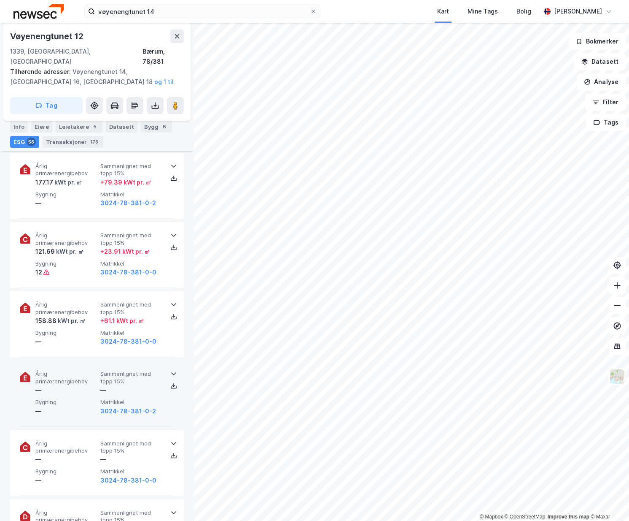
click at [80, 370] on span "Årlig primærenergibehov" at bounding box center [66, 377] width 62 height 15
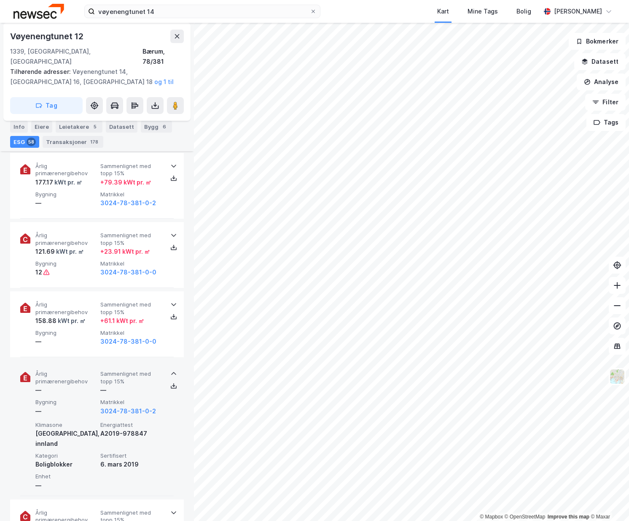
click at [80, 370] on span "Årlig primærenergibehov" at bounding box center [66, 377] width 62 height 15
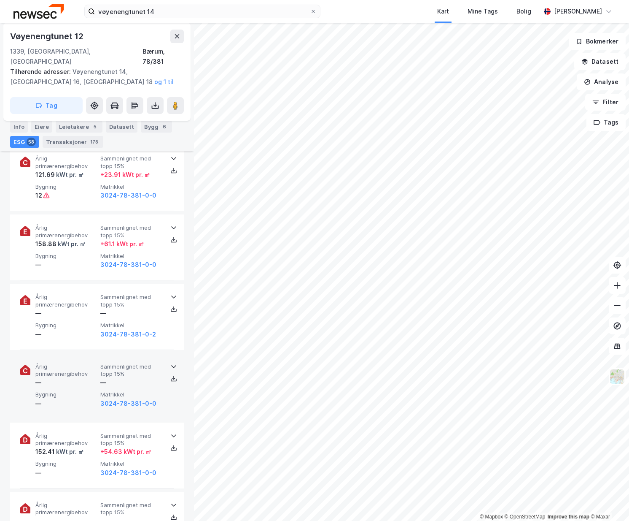
scroll to position [2320, 0]
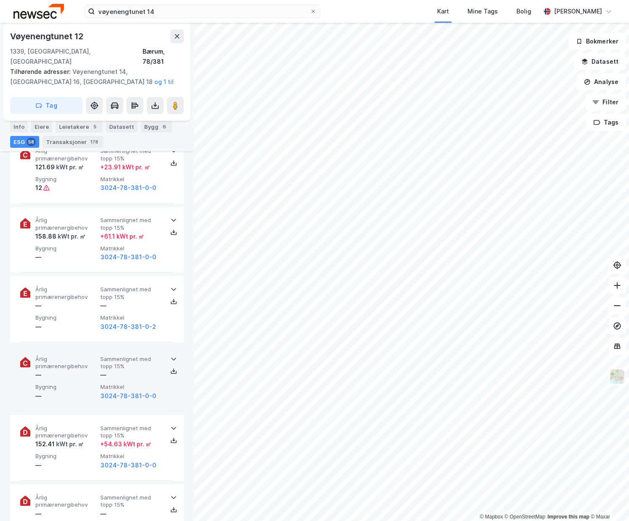
click at [84, 359] on span "Årlig primærenergibehov" at bounding box center [66, 362] width 62 height 15
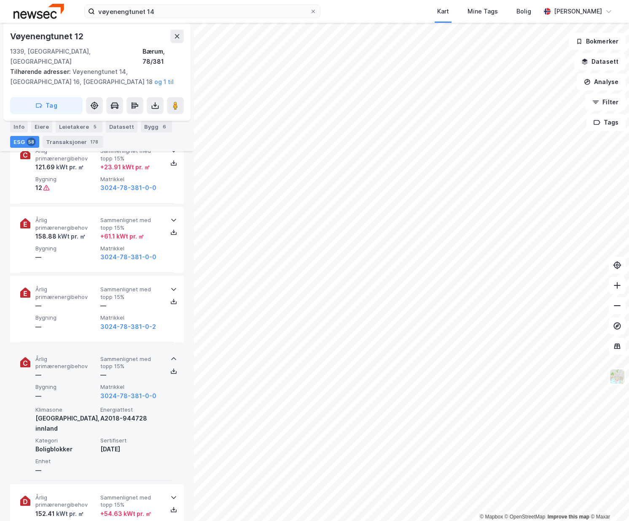
click at [84, 359] on span "Årlig primærenergibehov" at bounding box center [66, 362] width 62 height 15
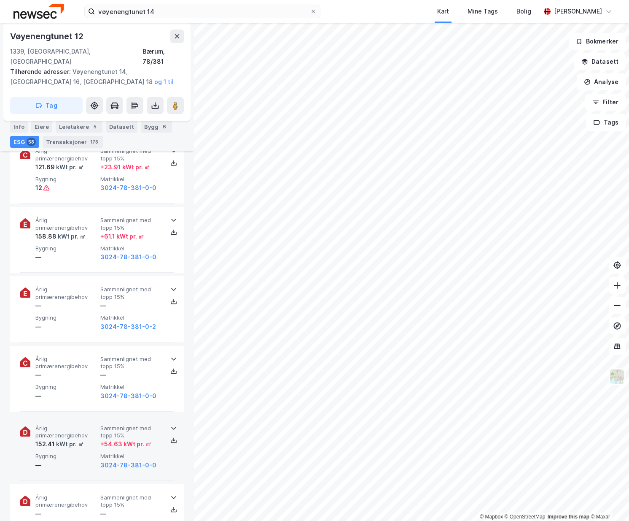
click at [78, 424] on span "Årlig primærenergibehov" at bounding box center [66, 431] width 62 height 15
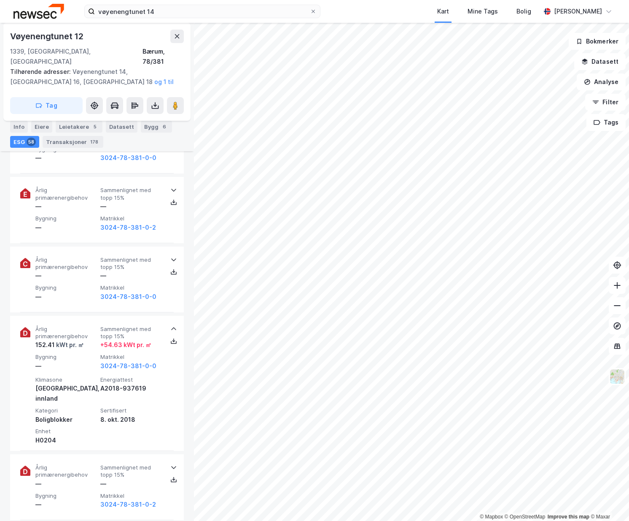
scroll to position [2447, 0]
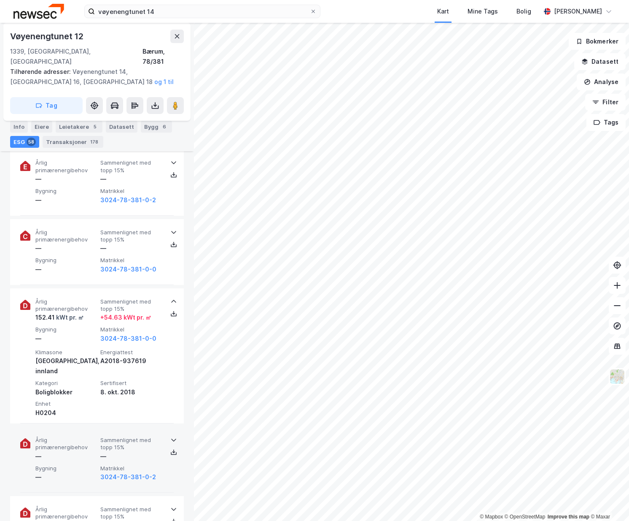
click at [81, 436] on span "Årlig primærenergibehov" at bounding box center [66, 443] width 62 height 15
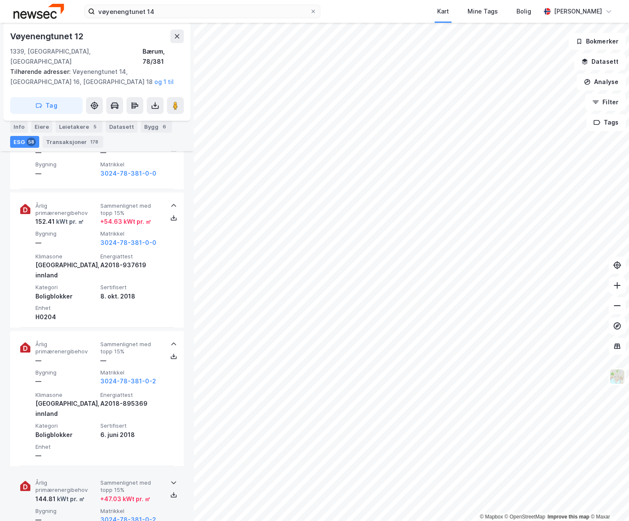
scroll to position [2573, 0]
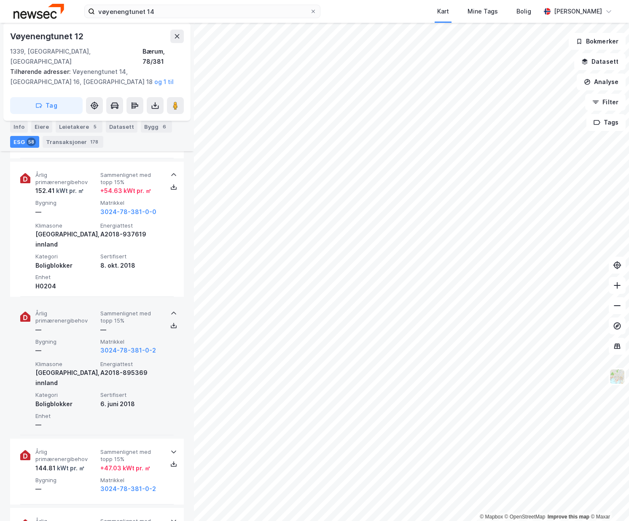
click at [89, 310] on span "Årlig primærenergibehov" at bounding box center [66, 317] width 62 height 15
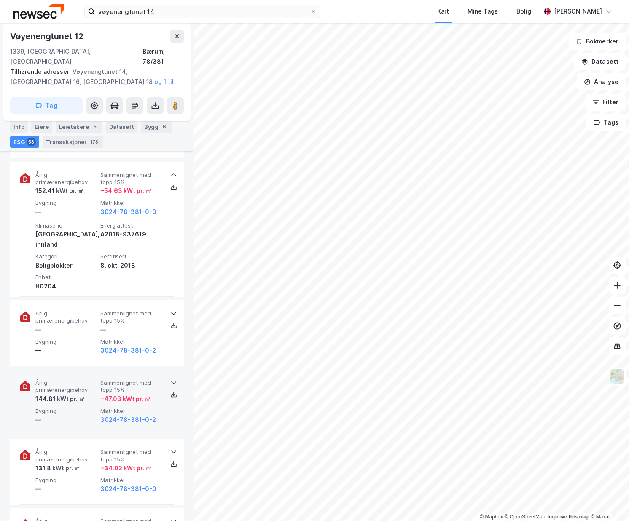
click at [57, 394] on div "kWt pr. ㎡" at bounding box center [70, 399] width 29 height 10
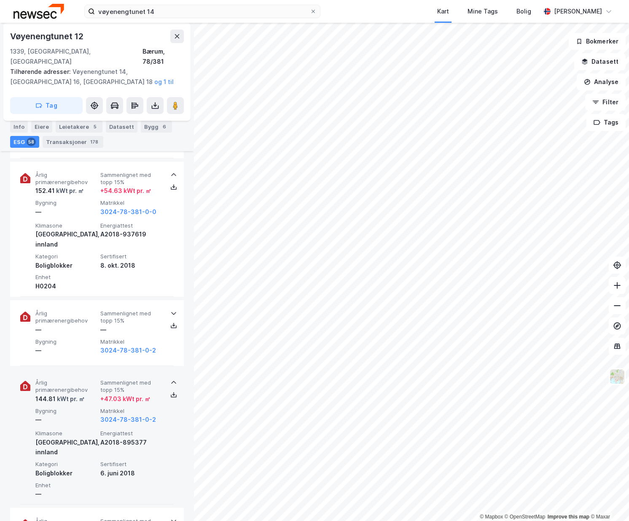
click at [58, 394] on div "kWt pr. ㎡" at bounding box center [70, 399] width 29 height 10
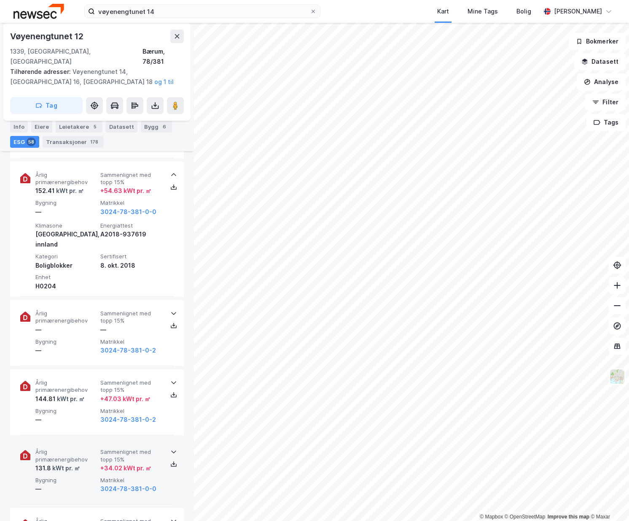
click at [64, 448] on span "Årlig primærenergibehov" at bounding box center [66, 455] width 62 height 15
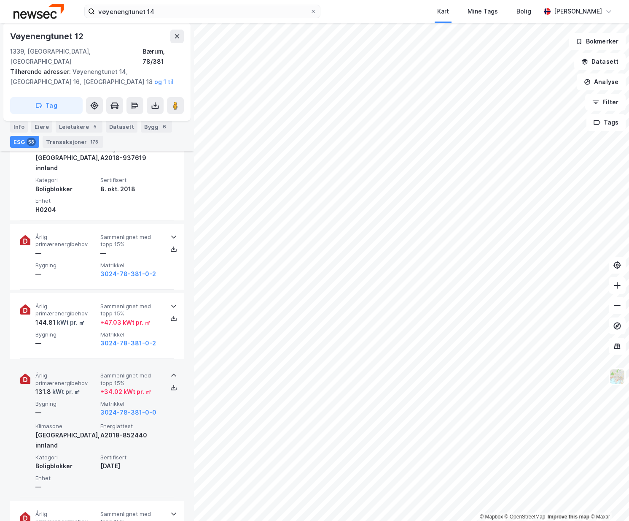
scroll to position [2657, 0]
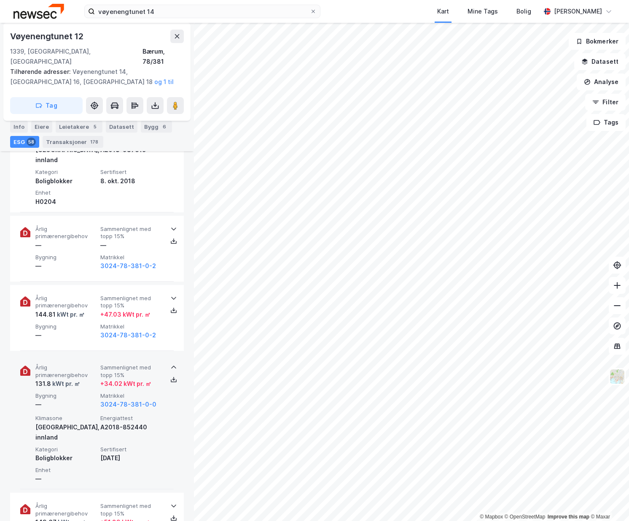
click at [74, 364] on span "Årlig primærenergibehov" at bounding box center [66, 371] width 62 height 15
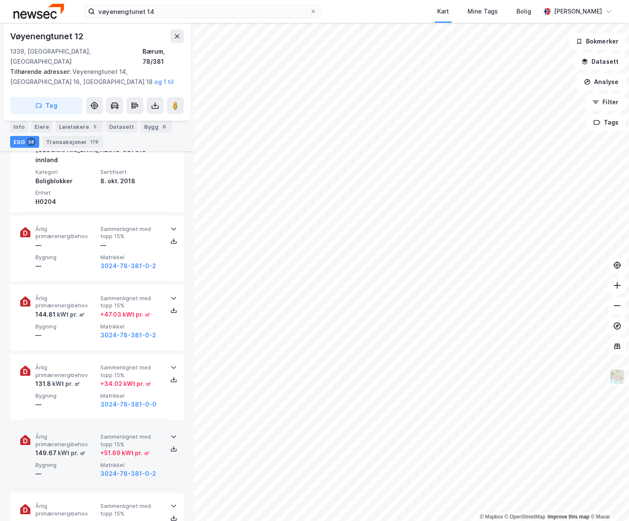
click at [66, 433] on span "Årlig primærenergibehov" at bounding box center [66, 440] width 62 height 15
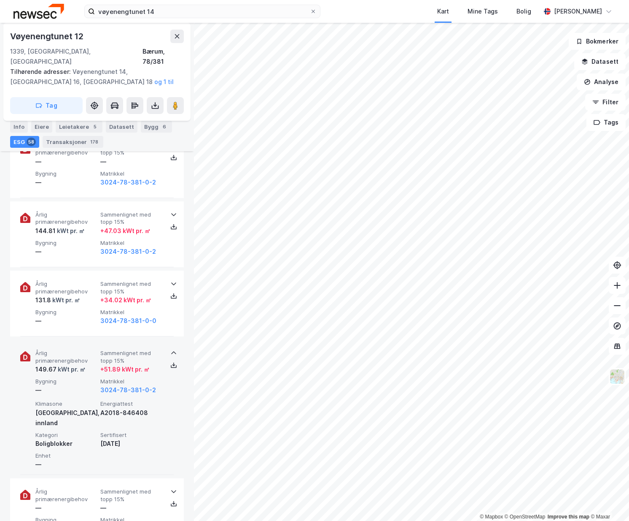
scroll to position [2742, 0]
click at [65, 363] on div "kWt pr. ㎡" at bounding box center [71, 368] width 29 height 10
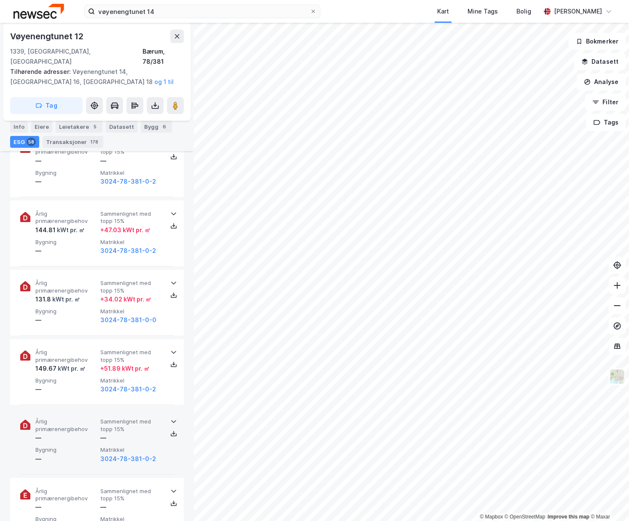
click at [59, 418] on span "Årlig primærenergibehov" at bounding box center [66, 425] width 62 height 15
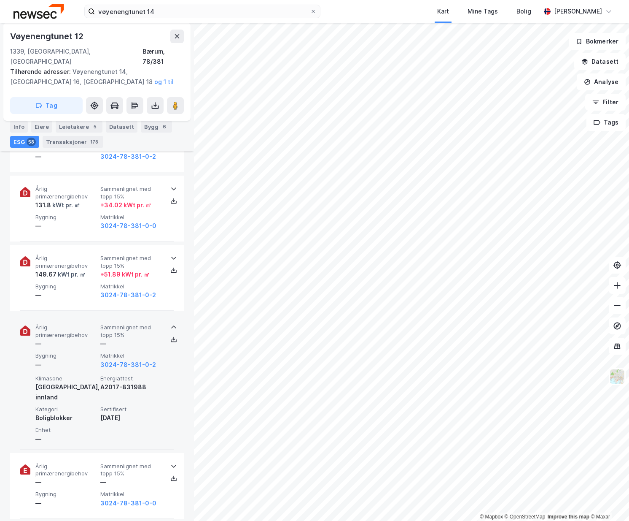
scroll to position [2868, 0]
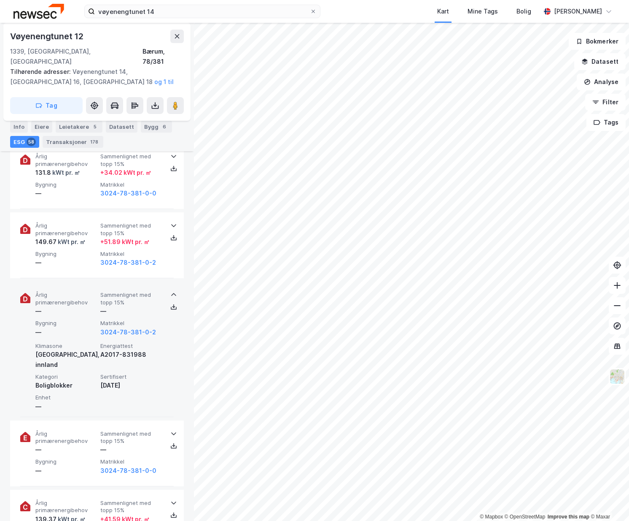
click at [66, 291] on span "Årlig primærenergibehov" at bounding box center [66, 298] width 62 height 15
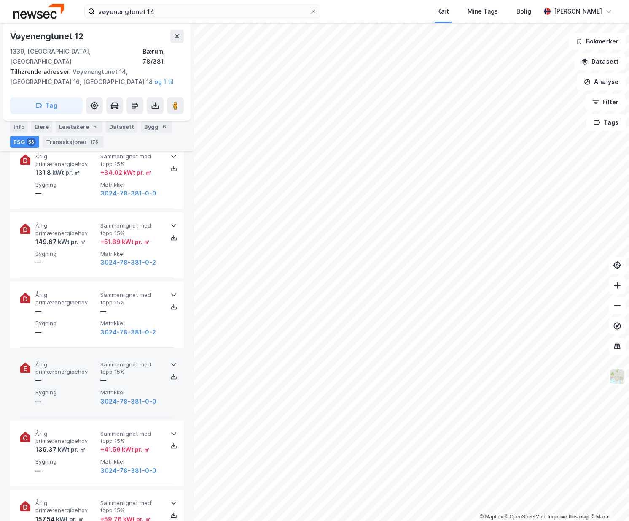
click at [69, 361] on span "Årlig primærenergibehov" at bounding box center [66, 368] width 62 height 15
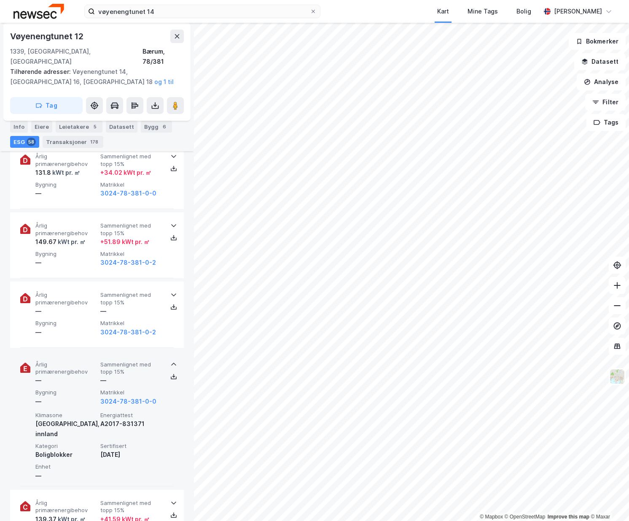
click at [69, 361] on span "Årlig primærenergibehov" at bounding box center [66, 368] width 62 height 15
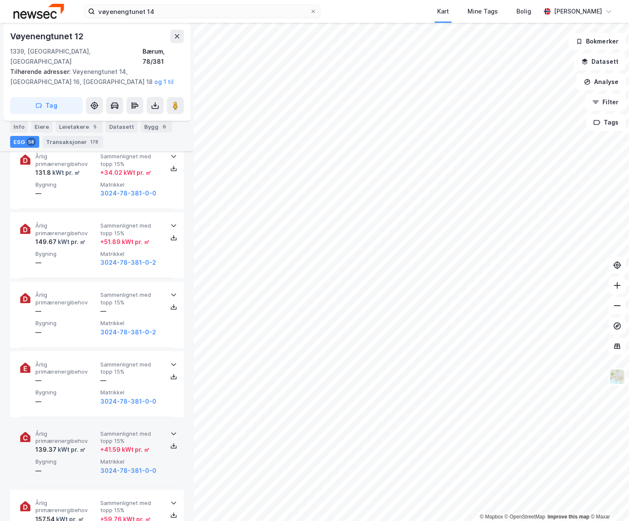
click at [62, 430] on span "Årlig primærenergibehov" at bounding box center [66, 437] width 62 height 15
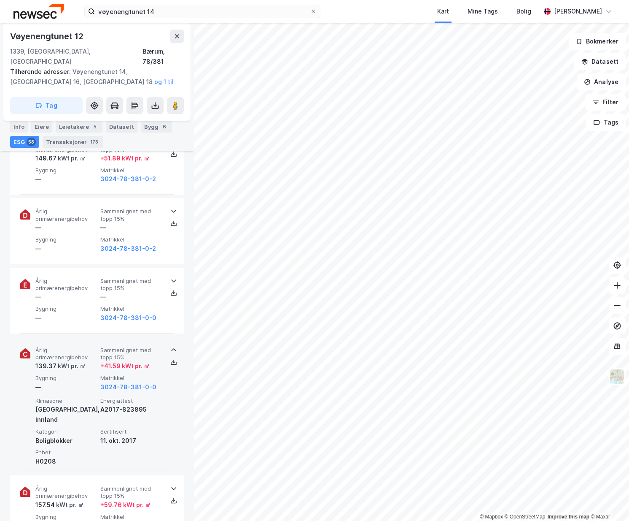
scroll to position [2953, 0]
click at [77, 360] on div "kWt pr. ㎡" at bounding box center [71, 365] width 29 height 10
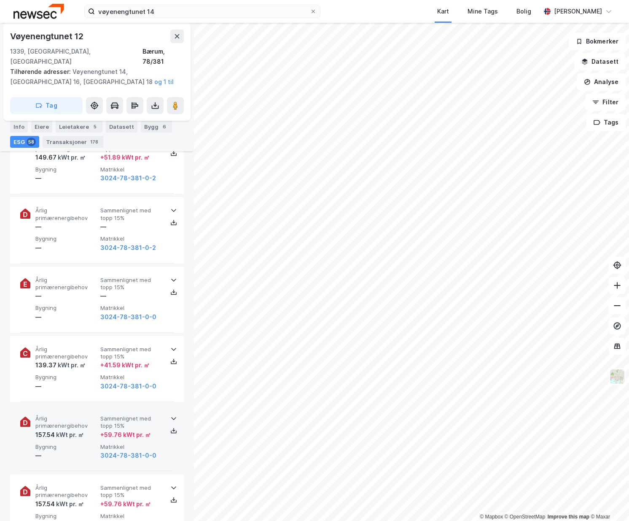
click at [73, 443] on span "Bygning" at bounding box center [66, 446] width 62 height 7
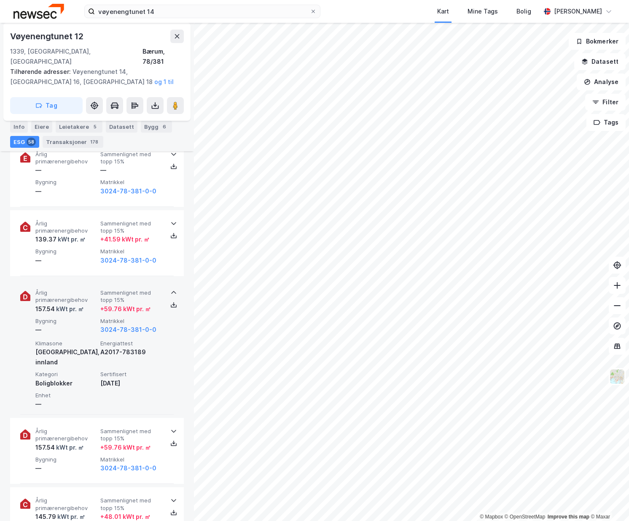
scroll to position [3079, 0]
click at [70, 303] on div "kWt pr. ㎡" at bounding box center [69, 308] width 29 height 10
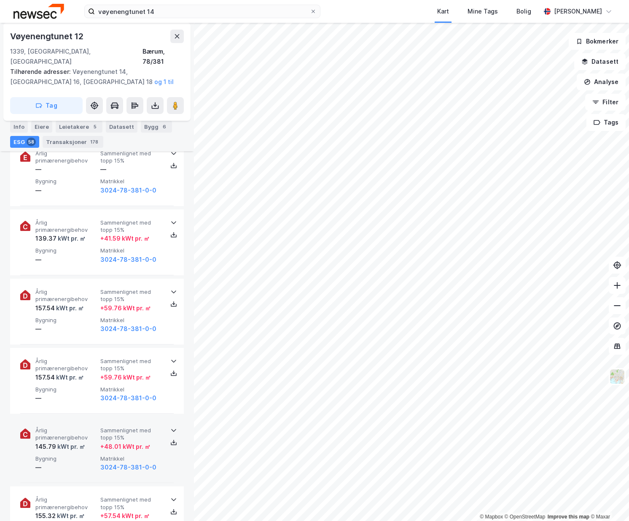
click at [59, 426] on span "Årlig primærenergibehov" at bounding box center [66, 433] width 62 height 15
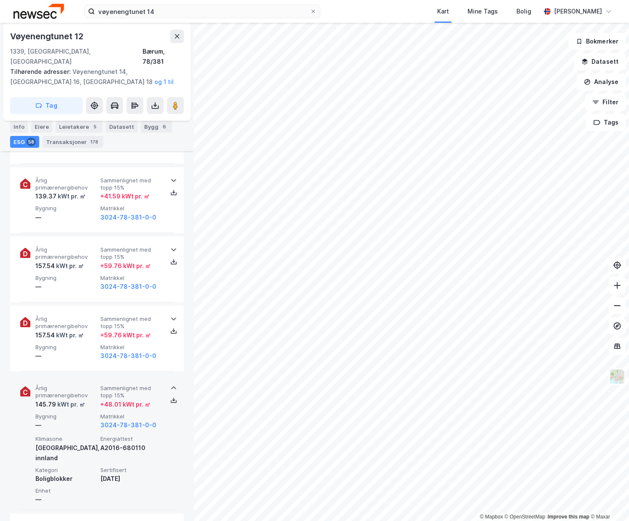
click at [62, 384] on span "Årlig primærenergibehov" at bounding box center [66, 391] width 62 height 15
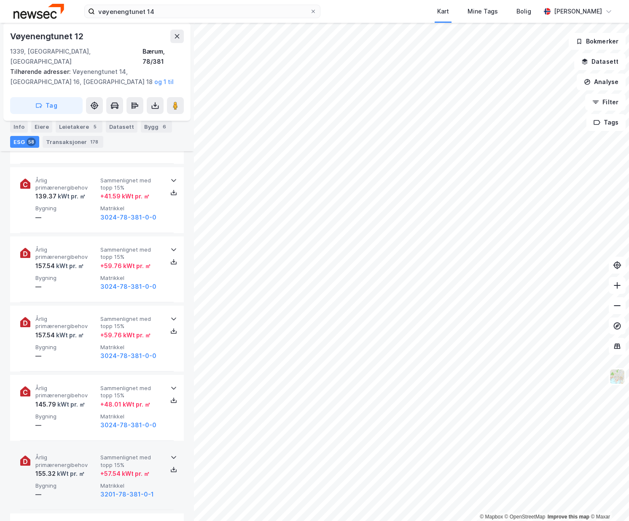
click at [52, 453] on span "Årlig primærenergibehov" at bounding box center [66, 460] width 62 height 15
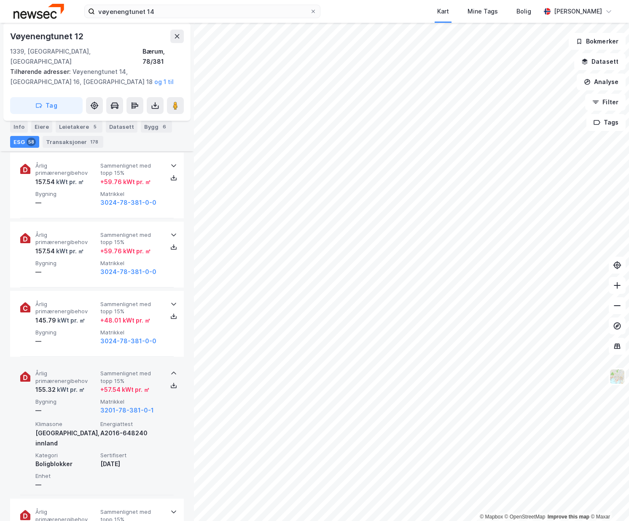
scroll to position [3206, 0]
click at [63, 369] on span "Årlig primærenergibehov" at bounding box center [66, 376] width 62 height 15
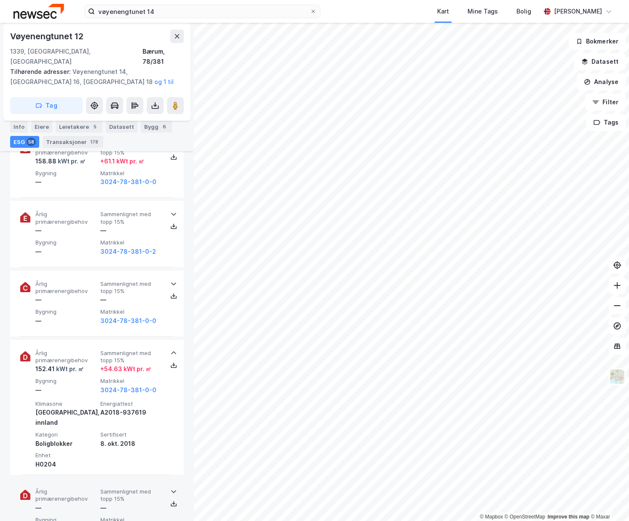
scroll to position [2404, 0]
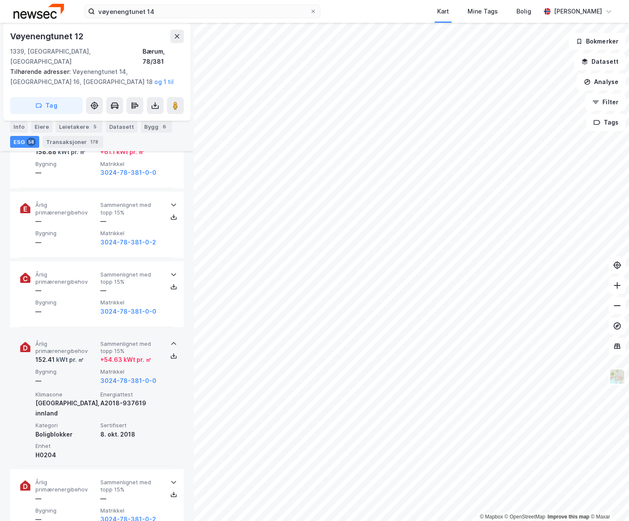
click at [92, 340] on span "Årlig primærenergibehov" at bounding box center [66, 347] width 62 height 15
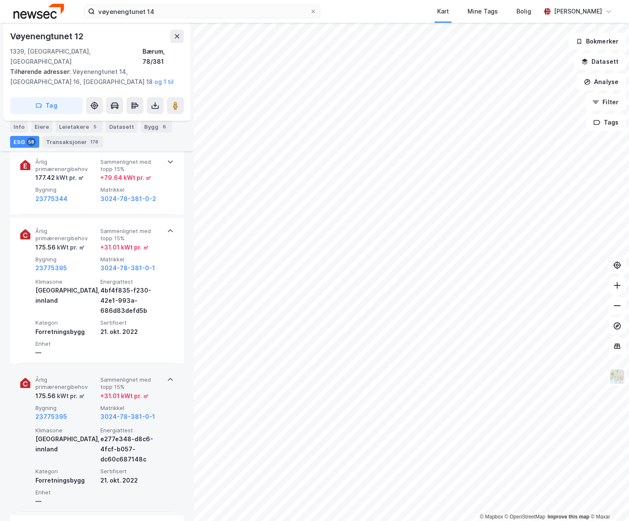
scroll to position [886, 0]
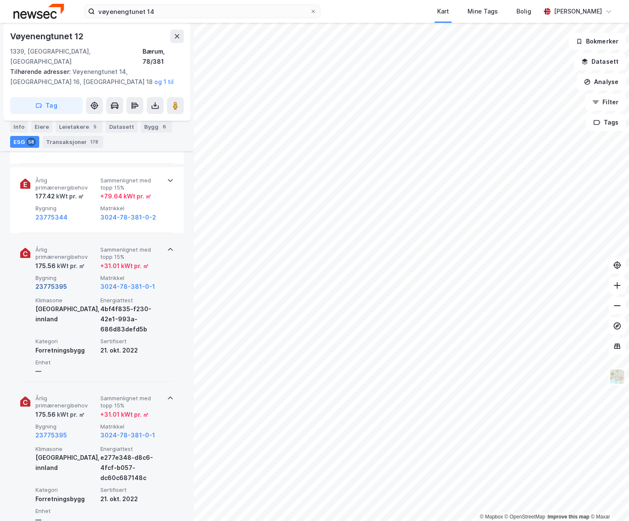
click at [42, 281] on button "23775395" at bounding box center [51, 286] width 32 height 10
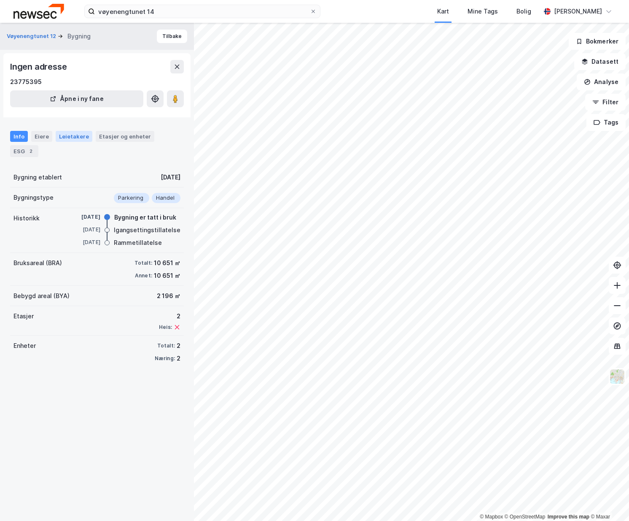
click at [71, 140] on div "Leietakere" at bounding box center [74, 136] width 37 height 11
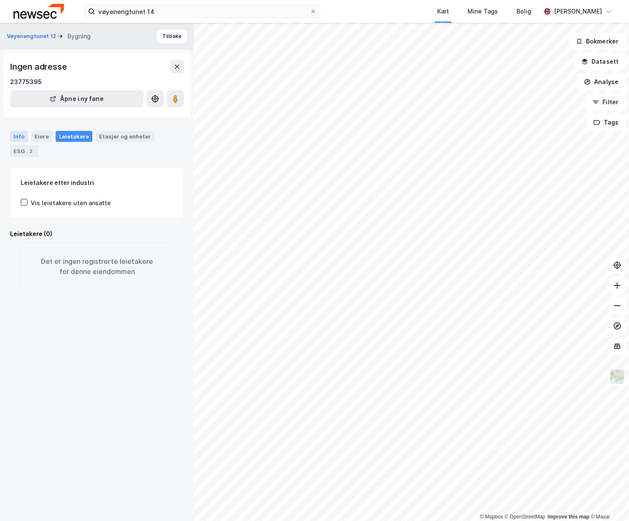
click at [17, 139] on div "Info" at bounding box center [19, 136] width 18 height 11
click at [16, 135] on div "Info" at bounding box center [19, 136] width 18 height 11
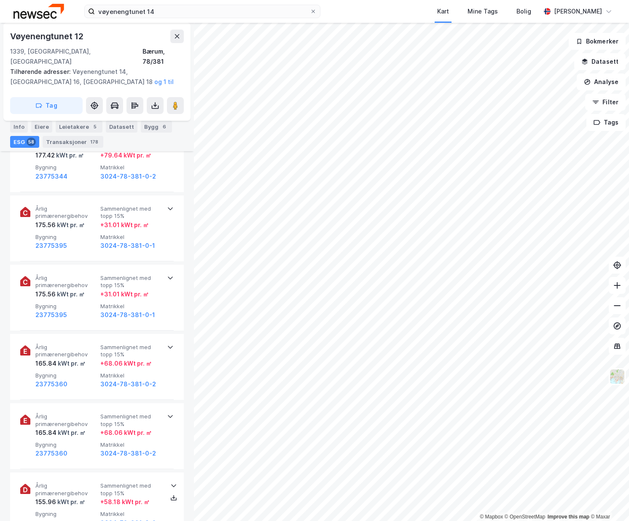
scroll to position [928, 0]
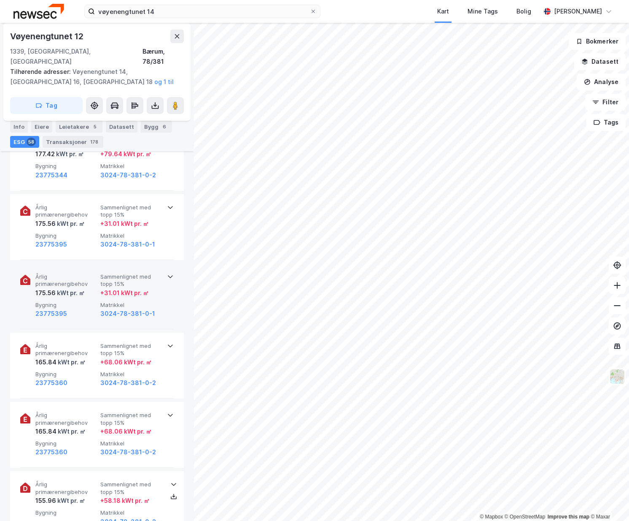
click at [70, 275] on span "Årlig primærenergibehov" at bounding box center [66, 280] width 62 height 15
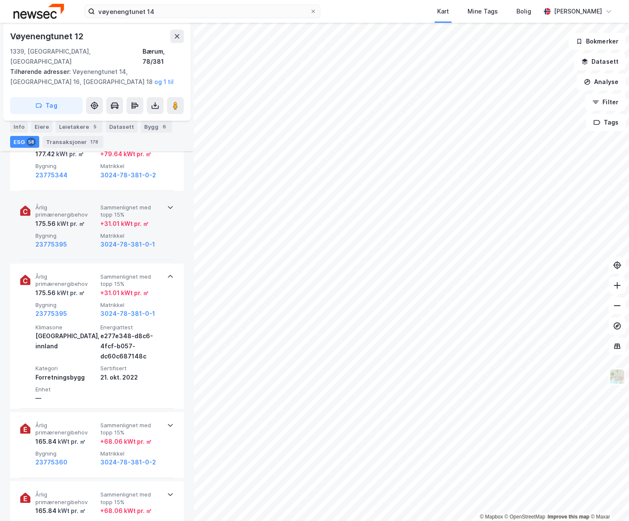
click at [66, 219] on div "kWt pr. ㎡" at bounding box center [70, 224] width 29 height 10
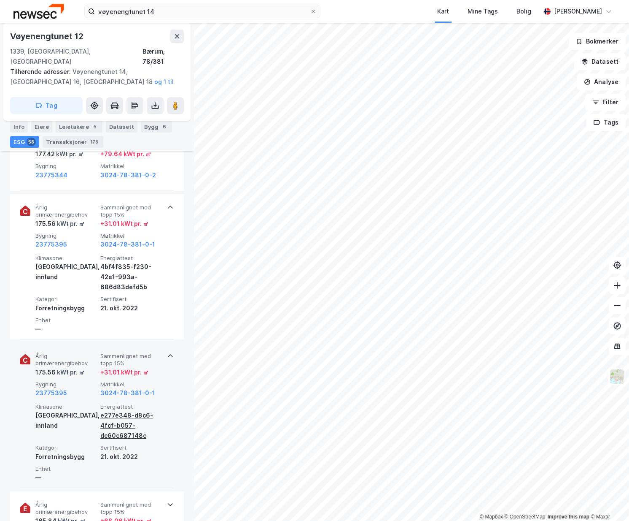
click at [115, 416] on div "e277e348-d8c6-4fcf-b057-dc60c687148c" at bounding box center [131, 425] width 62 height 30
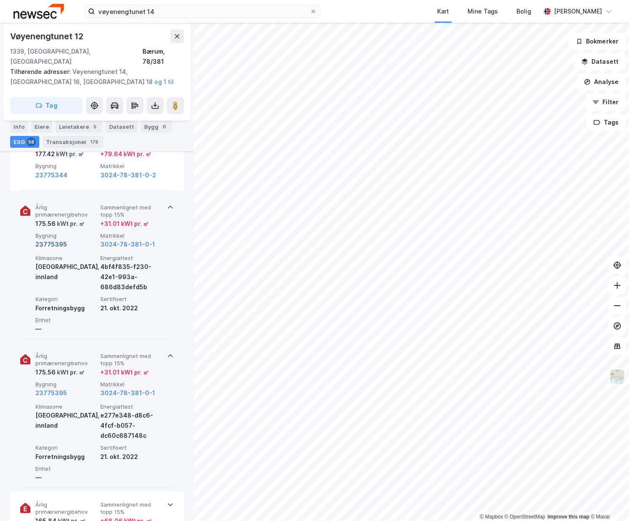
click at [60, 239] on button "23775395" at bounding box center [51, 244] width 32 height 10
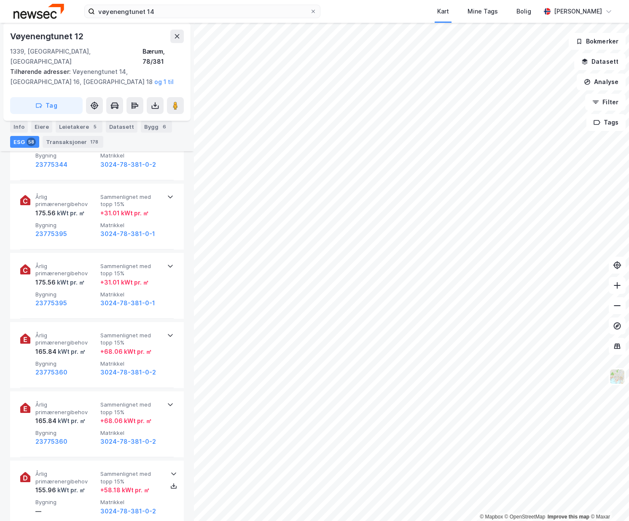
scroll to position [970, 0]
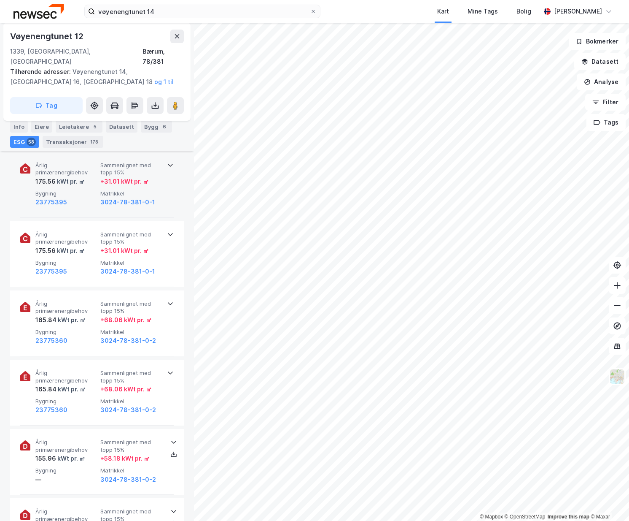
click at [57, 162] on span "Årlig primærenergibehov" at bounding box center [66, 169] width 62 height 15
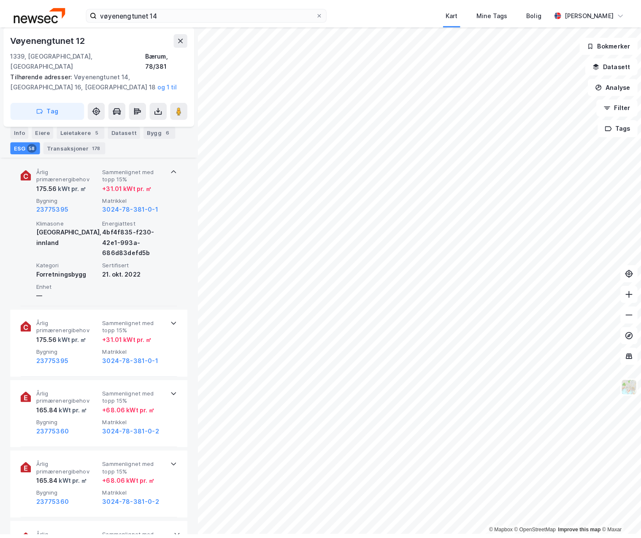
scroll to position [928, 0]
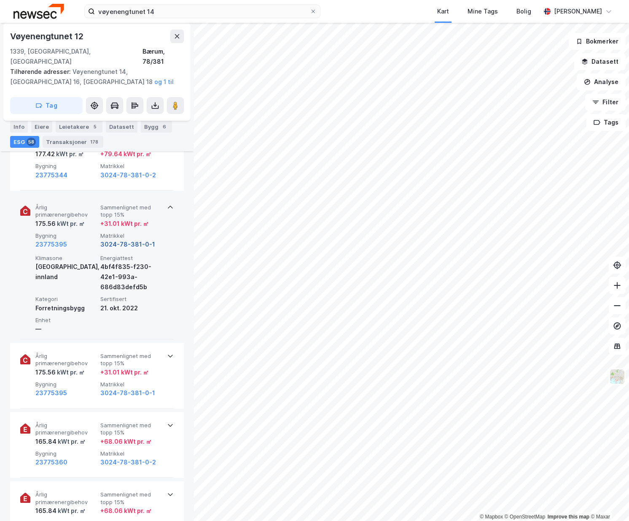
click at [129, 239] on button "3024-78-381-0-1" at bounding box center [127, 244] width 55 height 10
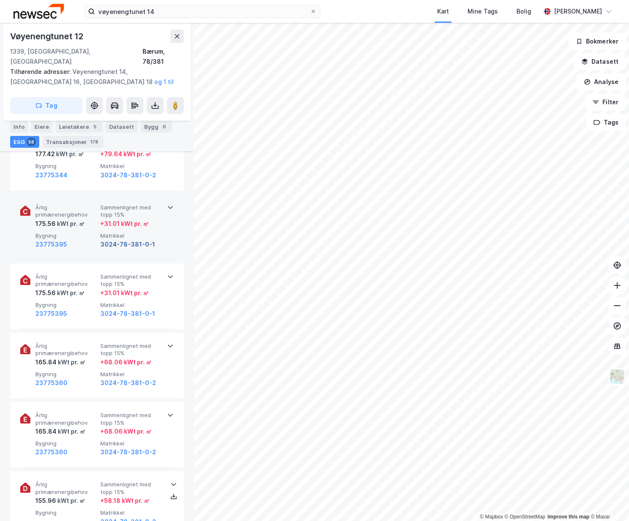
click at [129, 239] on button "3024-78-381-0-1" at bounding box center [127, 244] width 55 height 10
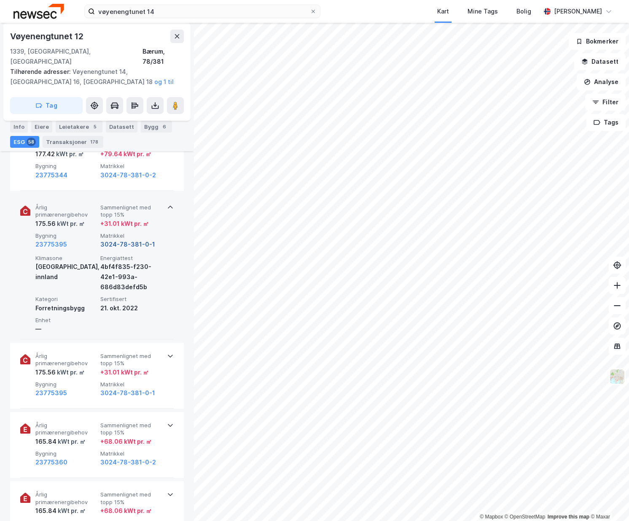
click at [129, 239] on button "3024-78-381-0-1" at bounding box center [127, 244] width 55 height 10
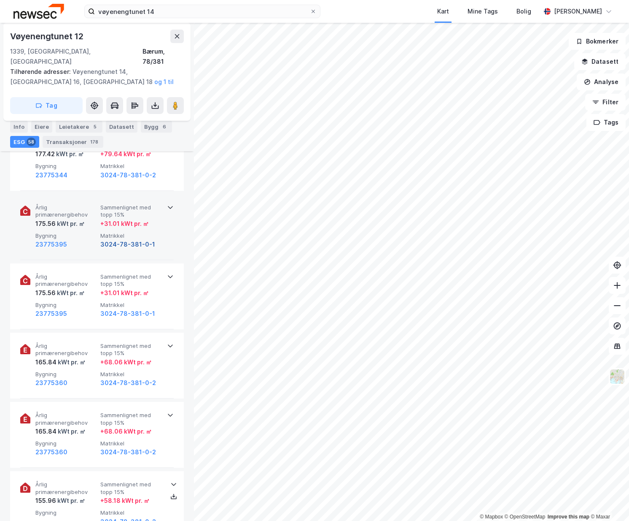
click at [129, 239] on button "3024-78-381-0-1" at bounding box center [127, 244] width 55 height 10
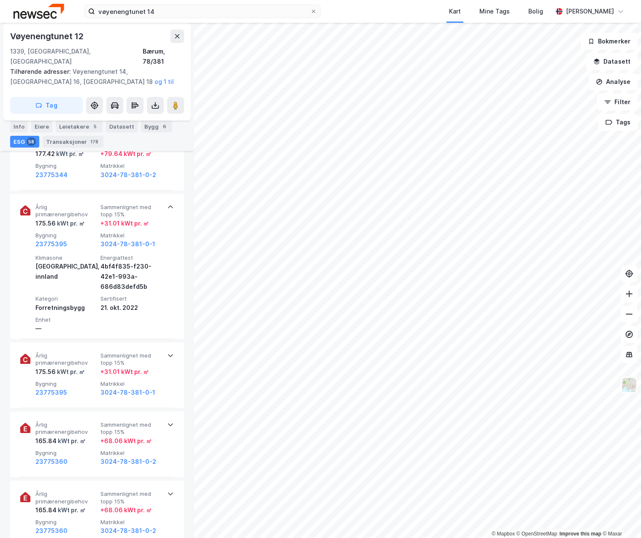
click at [356, 16] on div "vøyenengtunet 14 Kart Mine Tags Bolig [PERSON_NAME]" at bounding box center [320, 11] width 641 height 23
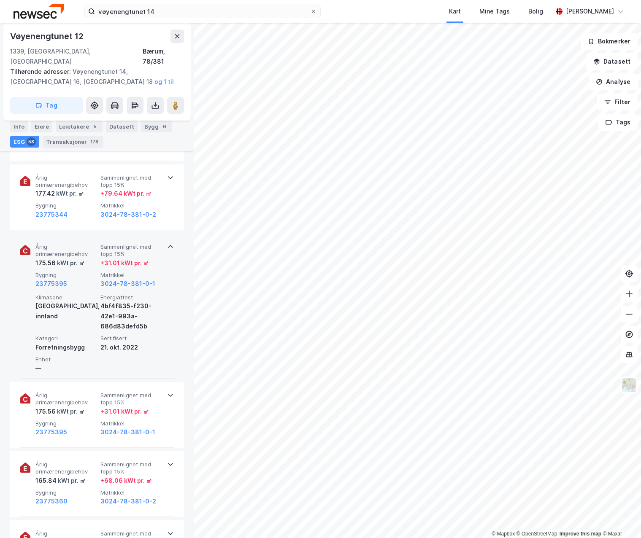
scroll to position [844, 0]
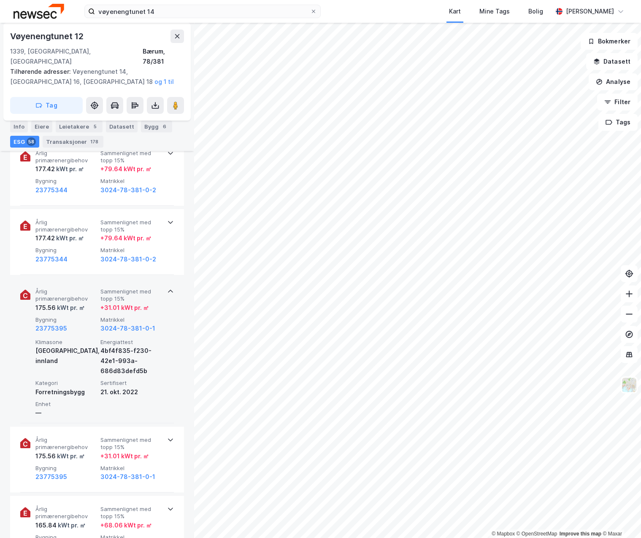
click at [72, 303] on div "kWt pr. ㎡" at bounding box center [70, 308] width 29 height 10
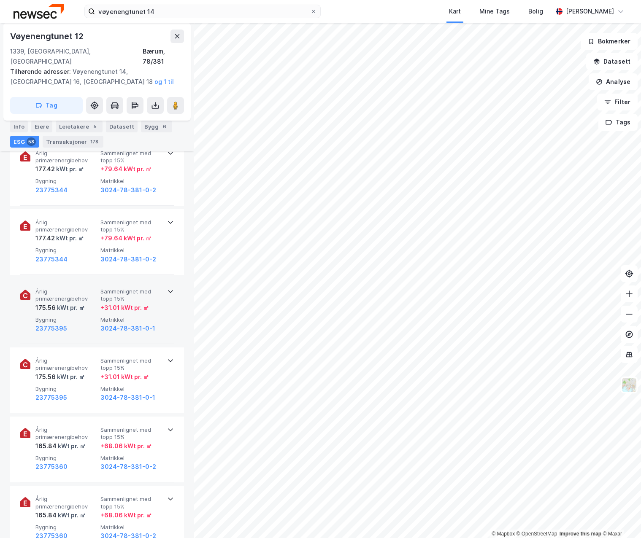
click at [72, 303] on div "kWt pr. ㎡" at bounding box center [70, 308] width 29 height 10
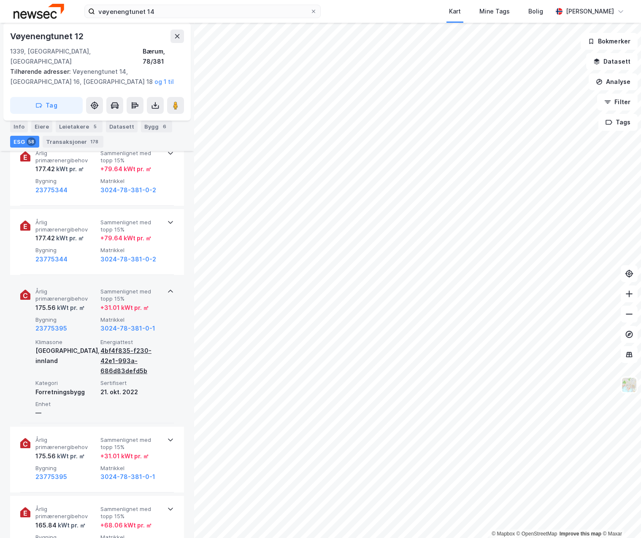
click at [116, 346] on div "4bf4f835-f230-42e1-993a-686d83defd5b" at bounding box center [131, 361] width 62 height 30
click at [74, 325] on div "Årlig primærenergibehov 175.56 kWt pr. ㎡ Sammenlignet med topp 15% + 31.01 kWt …" at bounding box center [97, 350] width 154 height 145
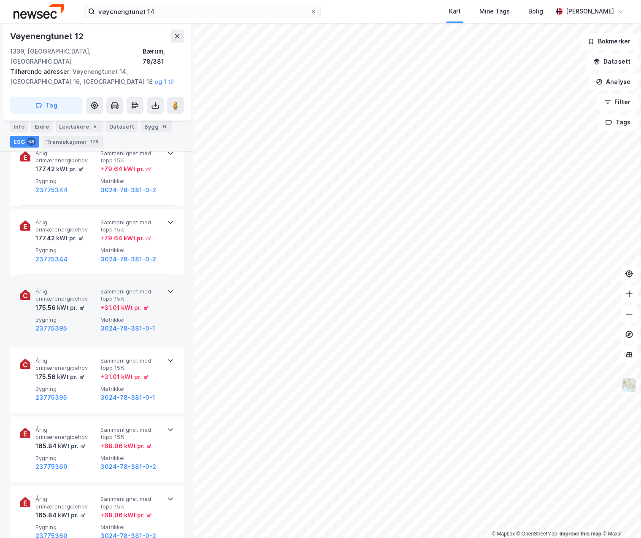
click at [67, 324] on div "23775395" at bounding box center [66, 329] width 62 height 10
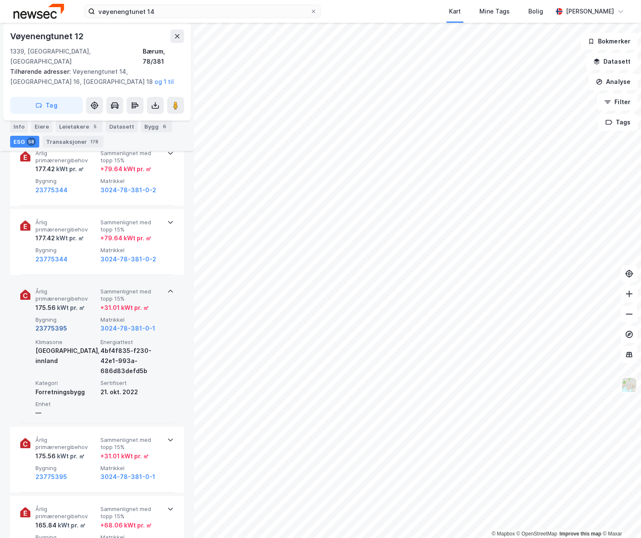
click at [49, 324] on button "23775395" at bounding box center [51, 329] width 32 height 10
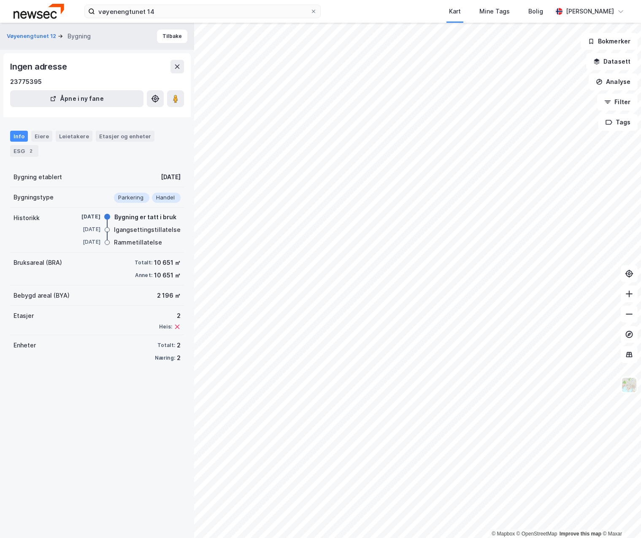
drag, startPoint x: 66, startPoint y: 102, endPoint x: 74, endPoint y: 108, distance: 10.5
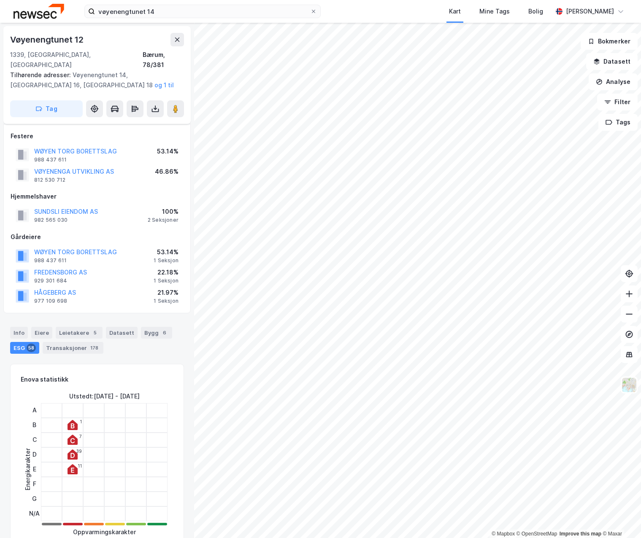
scroll to position [844, 0]
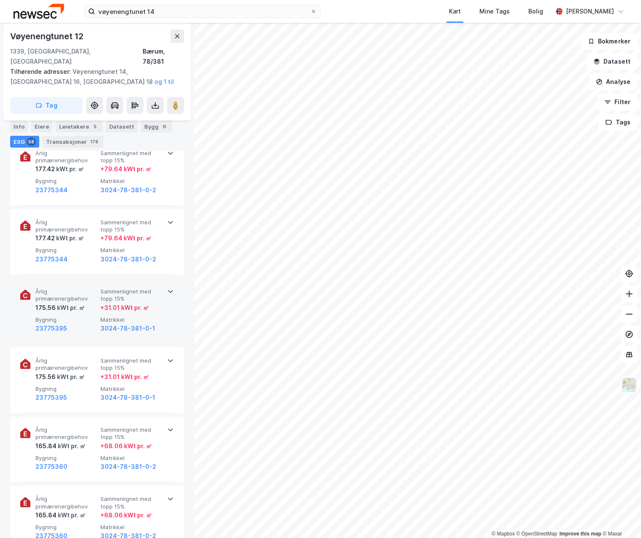
click at [128, 288] on span "Sammenlignet med topp 15%" at bounding box center [131, 295] width 62 height 15
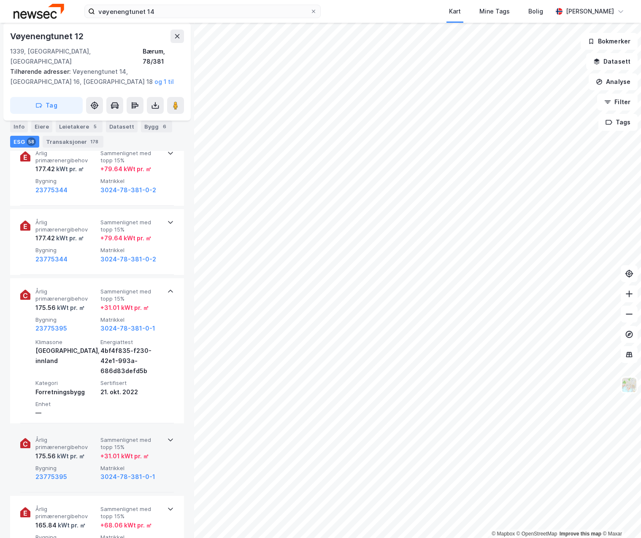
click at [101, 440] on span "Sammenlignet med topp 15%" at bounding box center [131, 444] width 62 height 15
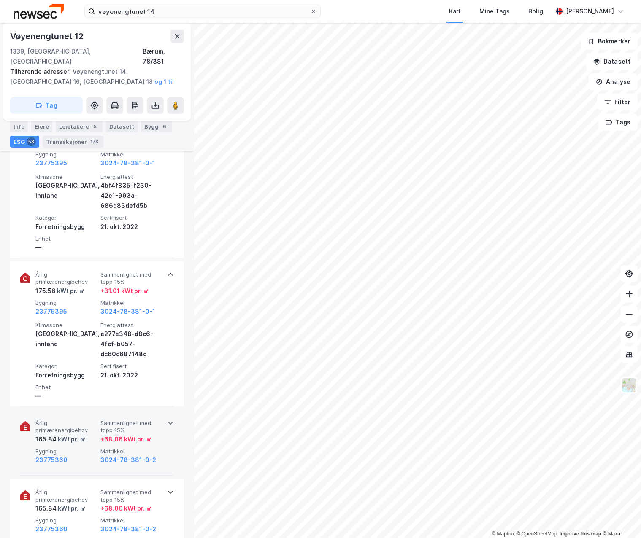
scroll to position [1012, 0]
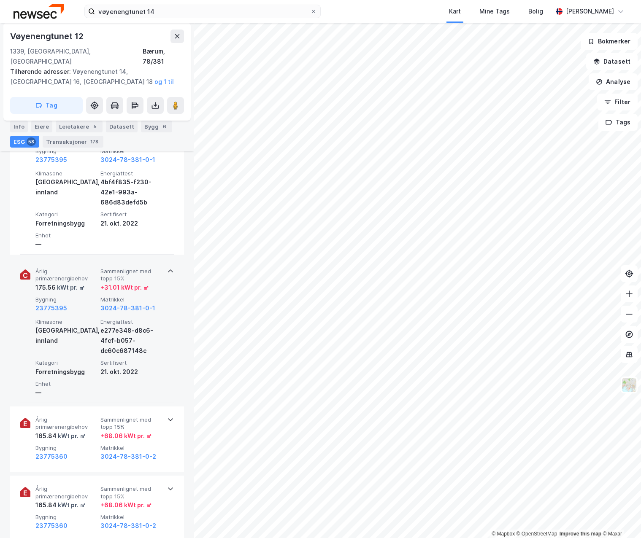
click at [125, 283] on div "+ 31.01 kWt pr. ㎡" at bounding box center [124, 288] width 49 height 10
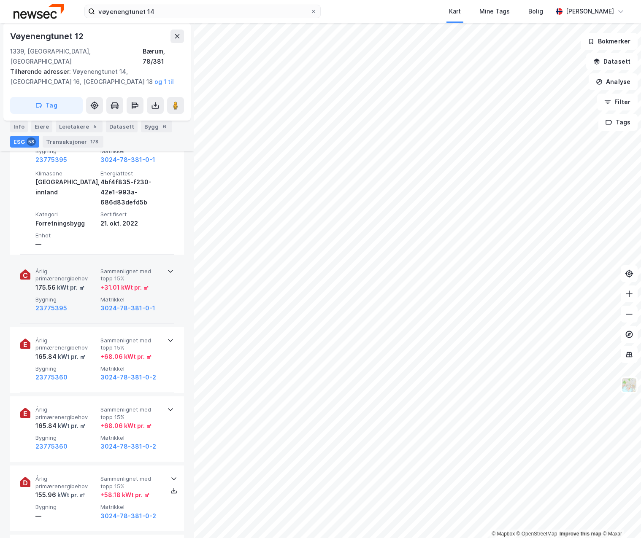
click at [125, 283] on div "+ 31.01 kWt pr. ㎡" at bounding box center [124, 288] width 49 height 10
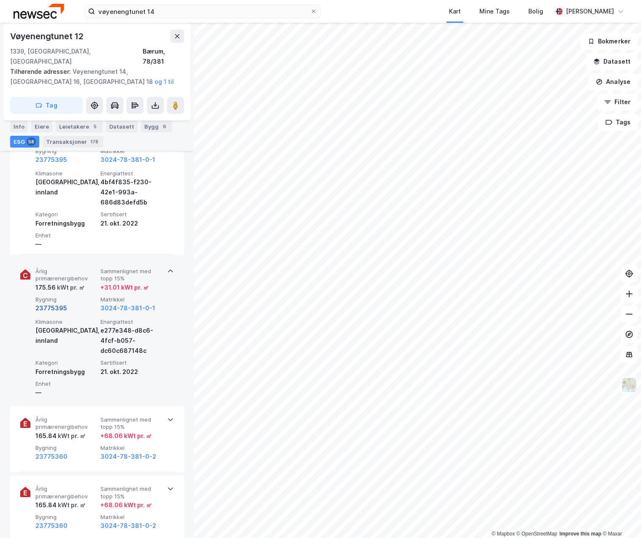
click at [54, 303] on button "23775395" at bounding box center [51, 308] width 32 height 10
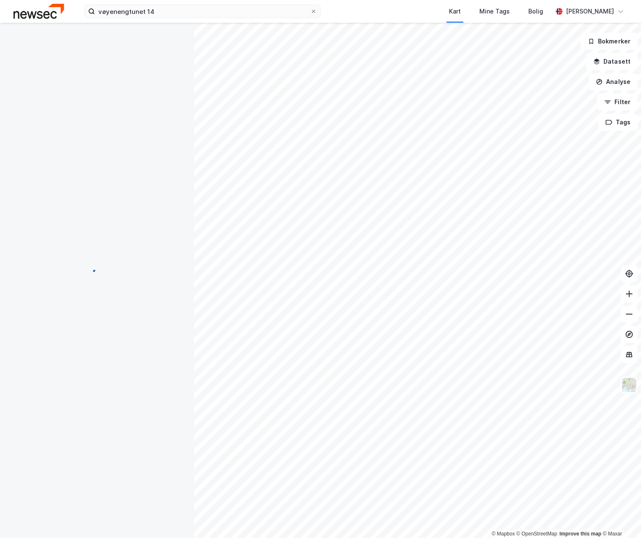
scroll to position [1012, 0]
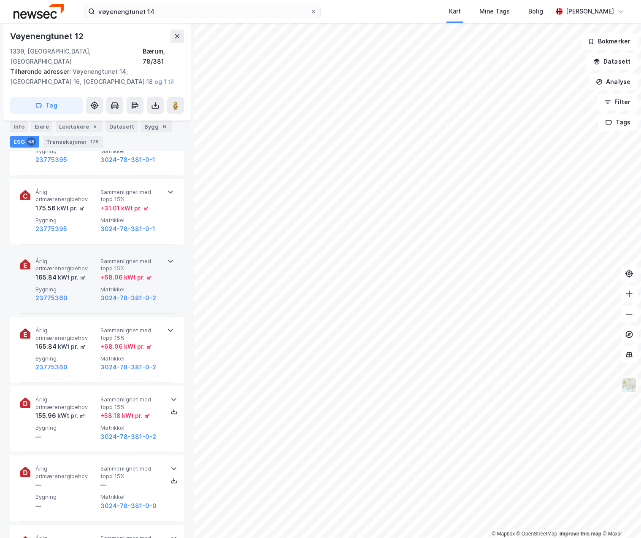
drag, startPoint x: 132, startPoint y: 260, endPoint x: 159, endPoint y: 251, distance: 28.7
click at [159, 251] on div "Årlig primærenergibehov 165.84 kWt pr. ㎡ Sammenlignet med topp 15% + 68.06 kWt …" at bounding box center [97, 281] width 154 height 66
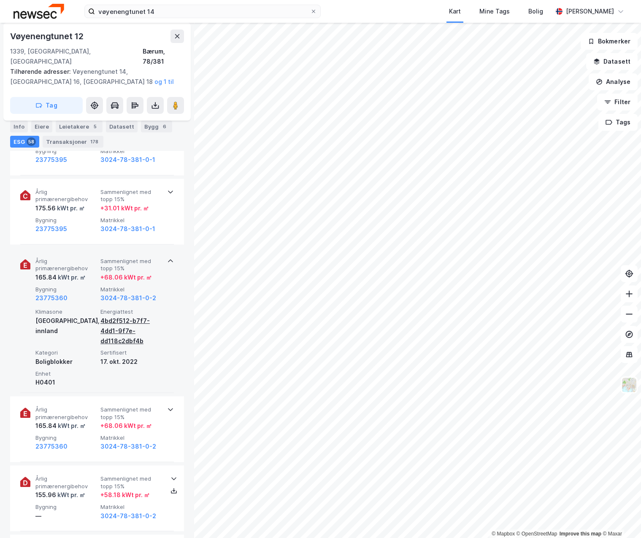
click at [109, 316] on div "4bd2f512-b7f7-4dd1-9f7e-dd118c2dbf4b" at bounding box center [131, 331] width 62 height 30
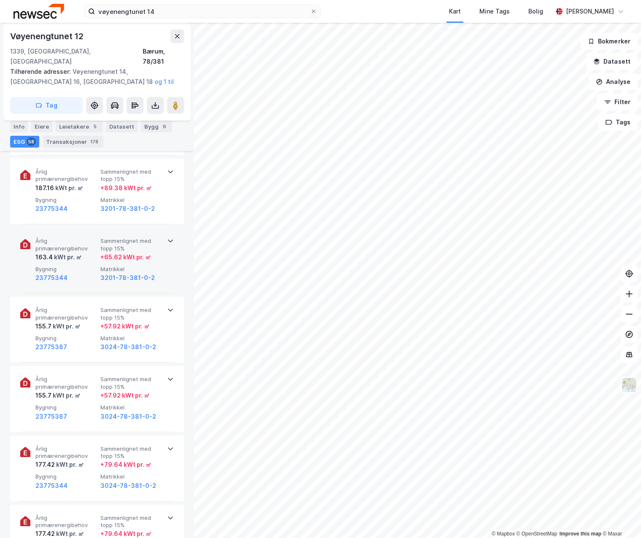
scroll to position [548, 0]
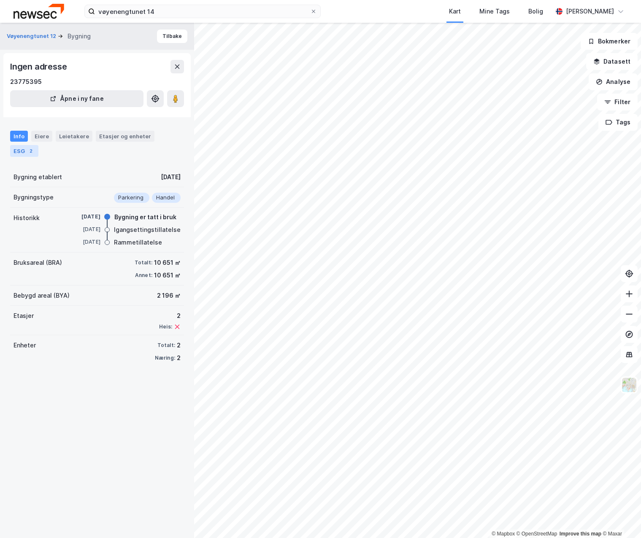
click at [14, 154] on div "ESG 2" at bounding box center [24, 151] width 28 height 12
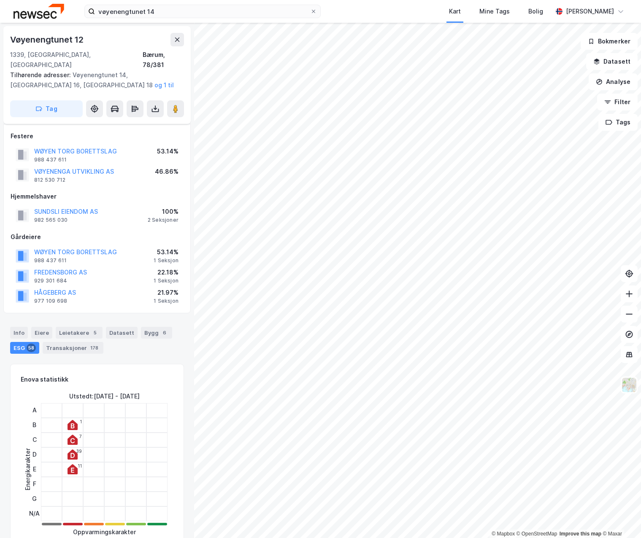
scroll to position [548, 0]
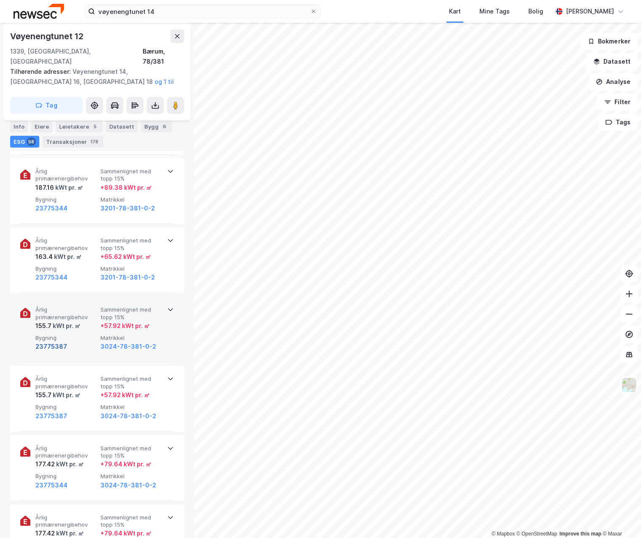
click at [59, 342] on button "23775387" at bounding box center [51, 347] width 32 height 10
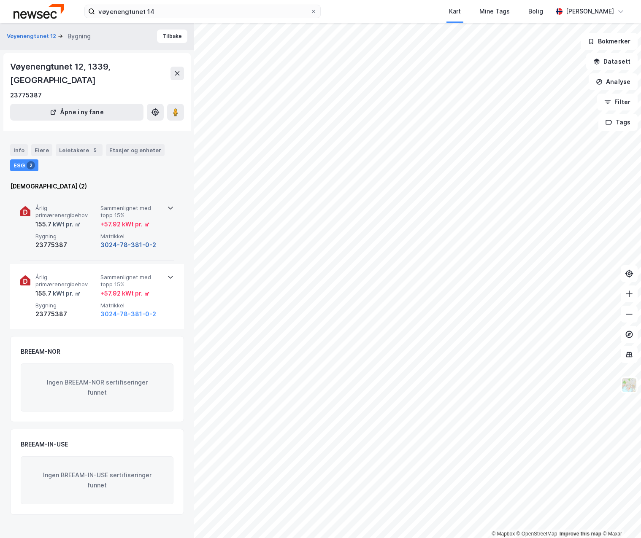
click at [112, 240] on button "3024-78-381-0-2" at bounding box center [128, 245] width 56 height 10
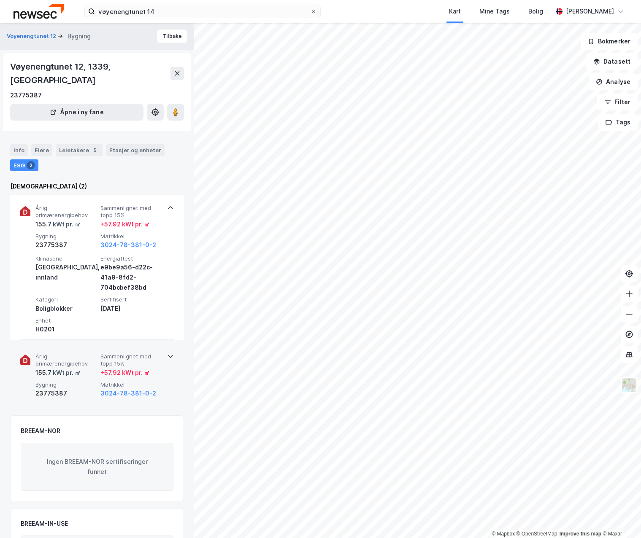
click at [61, 353] on span "Årlig primærenergibehov" at bounding box center [66, 360] width 62 height 15
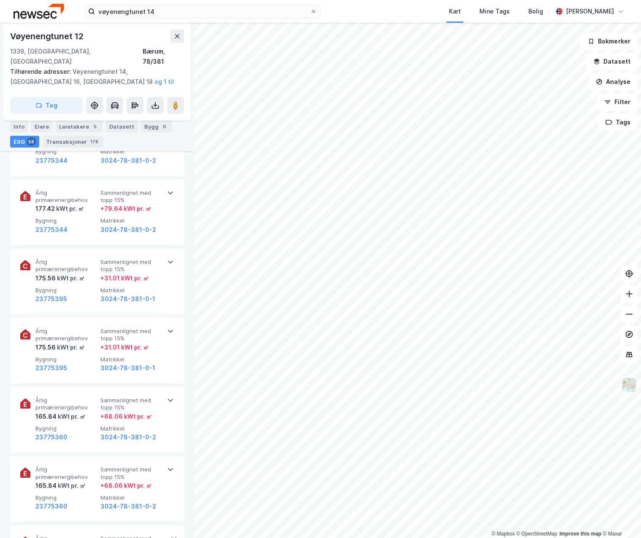
scroll to position [886, 0]
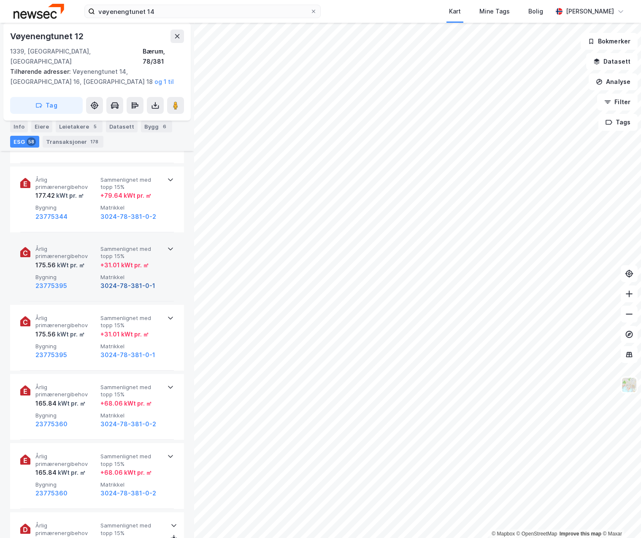
click at [108, 281] on button "3024-78-381-0-1" at bounding box center [127, 286] width 55 height 10
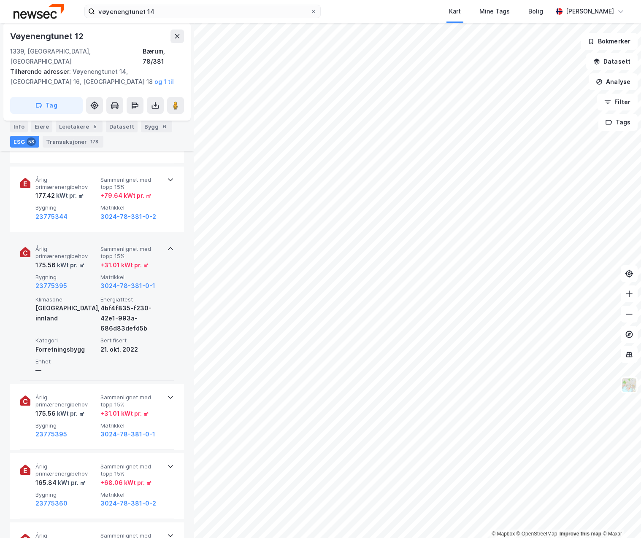
click at [49, 245] on span "Årlig primærenergibehov" at bounding box center [66, 252] width 62 height 15
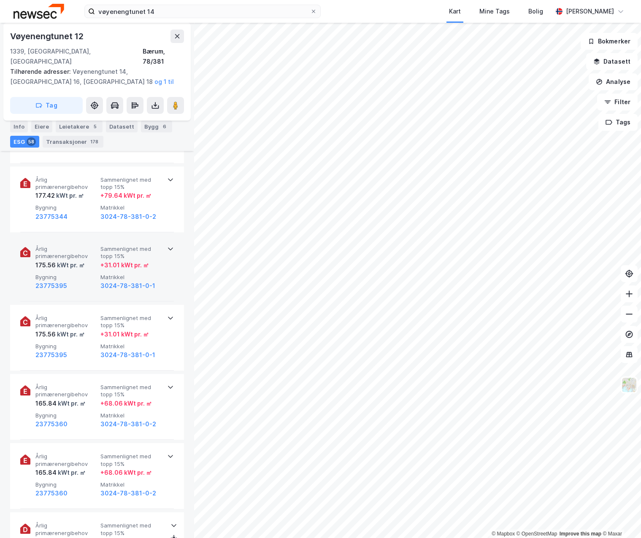
click at [49, 245] on span "Årlig primærenergibehov" at bounding box center [66, 252] width 62 height 15
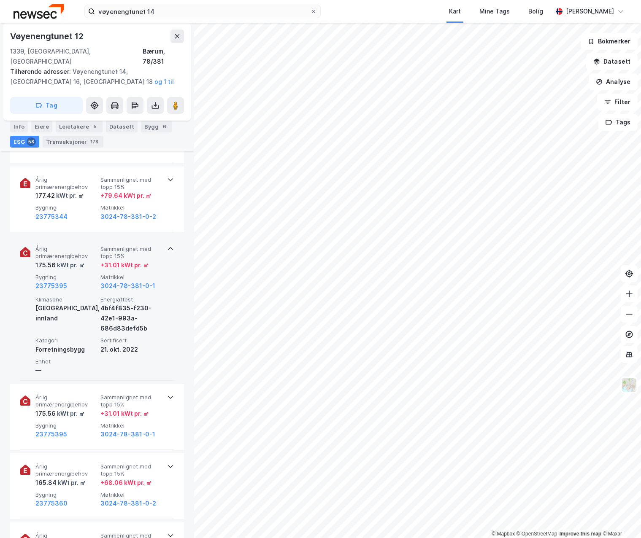
drag, startPoint x: 49, startPoint y: 243, endPoint x: 39, endPoint y: 249, distance: 11.4
click at [39, 249] on span "Årlig primærenergibehov" at bounding box center [66, 252] width 62 height 15
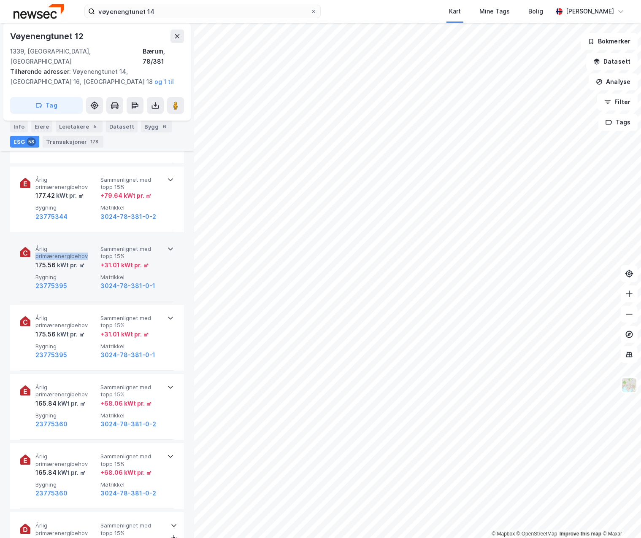
click at [39, 249] on span "Årlig primærenergibehov" at bounding box center [66, 252] width 62 height 15
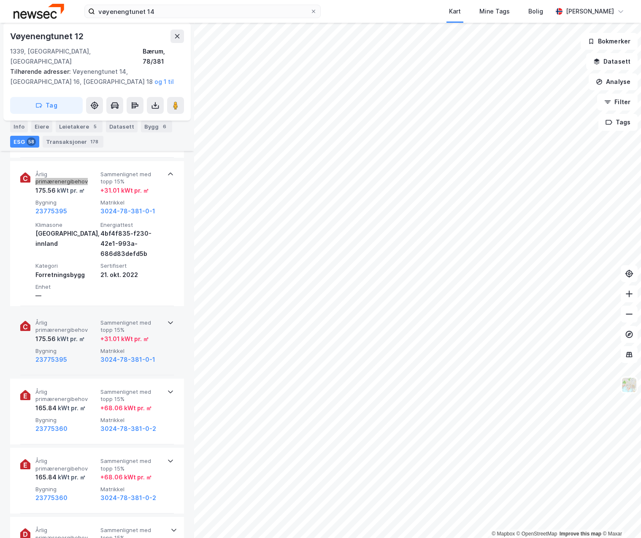
scroll to position [971, 0]
